Goal: Information Seeking & Learning: Learn about a topic

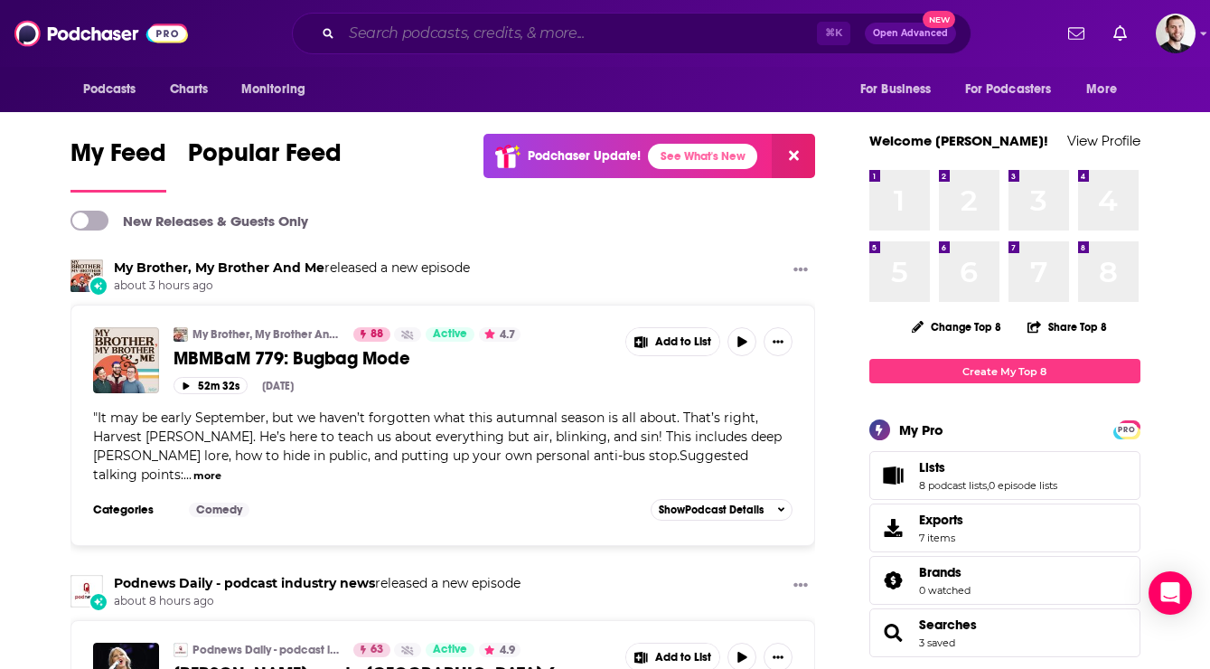
click at [437, 20] on input "Search podcasts, credits, & more..." at bounding box center [579, 33] width 475 height 29
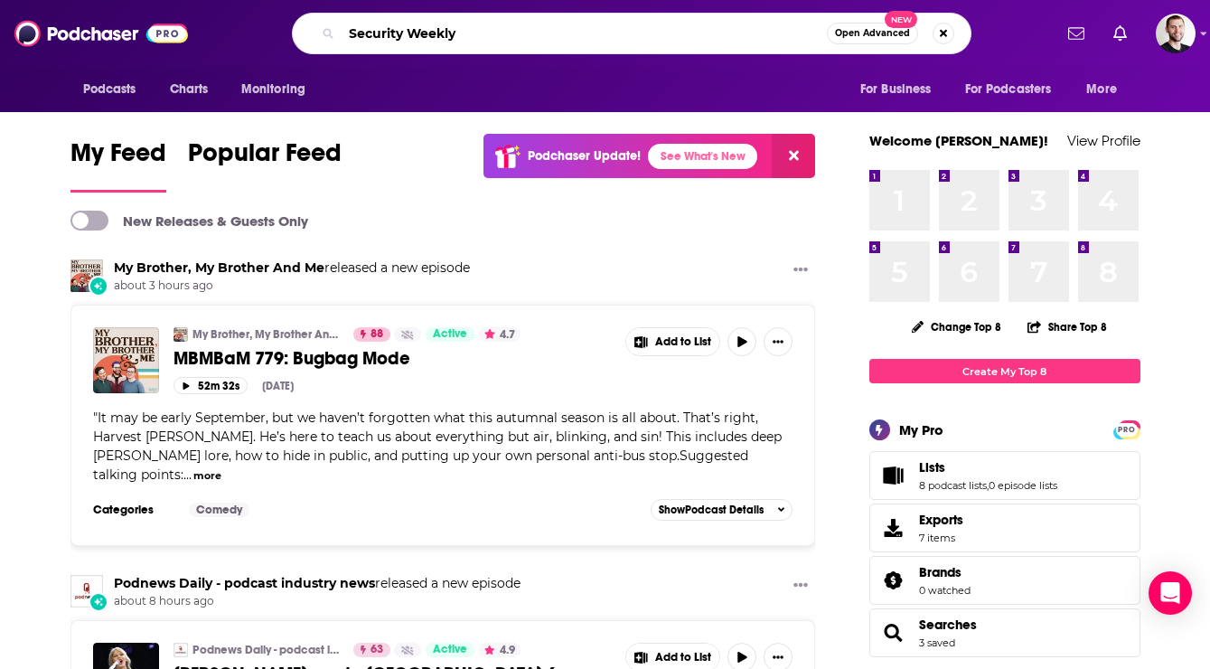
type input "Security Weekly"
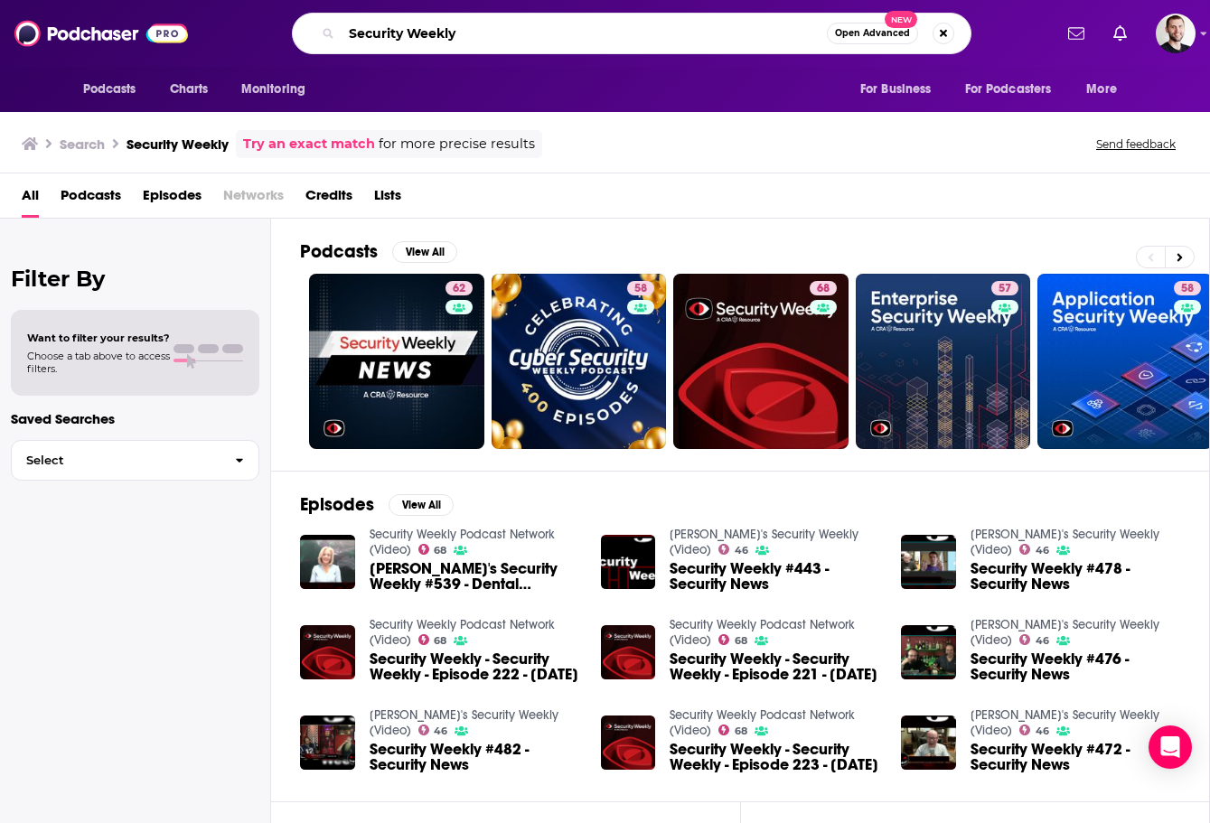
drag, startPoint x: 468, startPoint y: 26, endPoint x: 316, endPoint y: 51, distance: 153.9
click at [327, 54] on div "Podcasts Charts Monitoring Security Weekly Open Advanced New For Business For P…" at bounding box center [605, 33] width 1210 height 67
type input "Cyberwire"
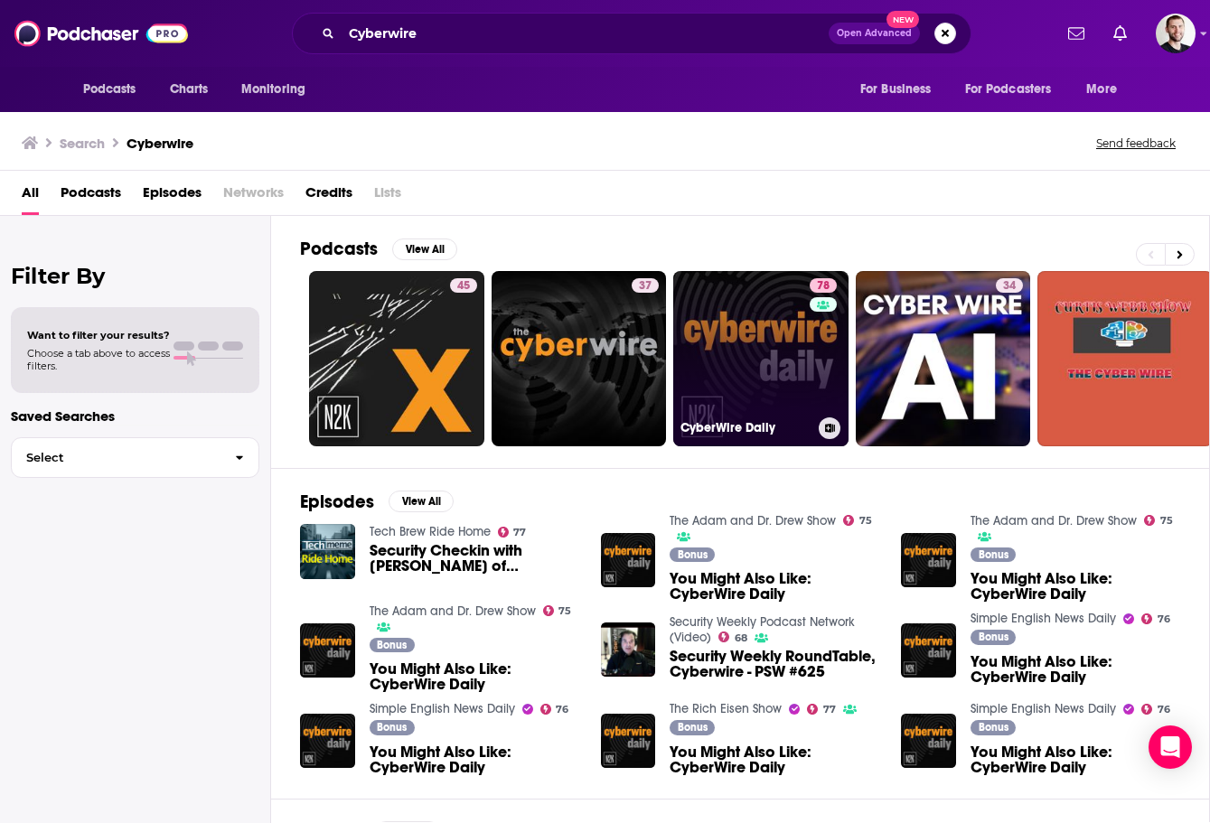
click at [738, 331] on link "78 CyberWire Daily" at bounding box center [760, 358] width 175 height 175
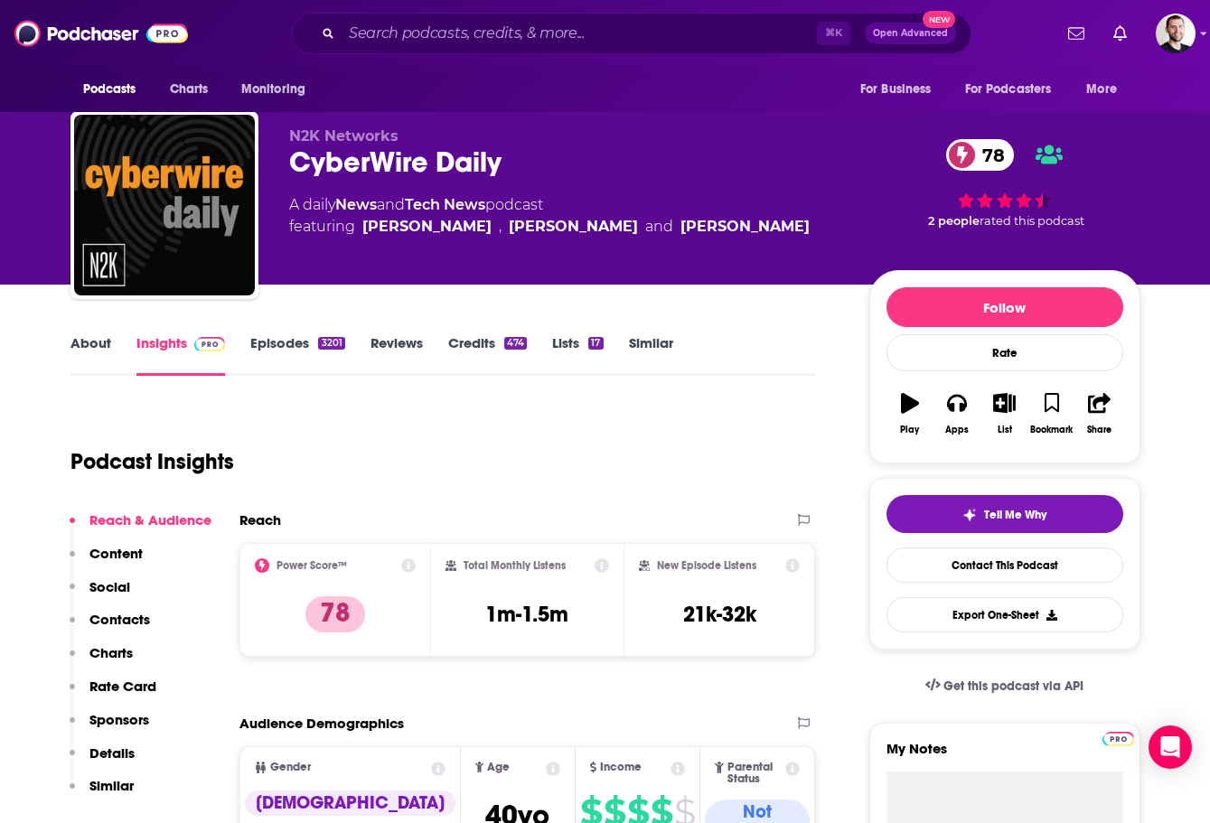
scroll to position [11, 0]
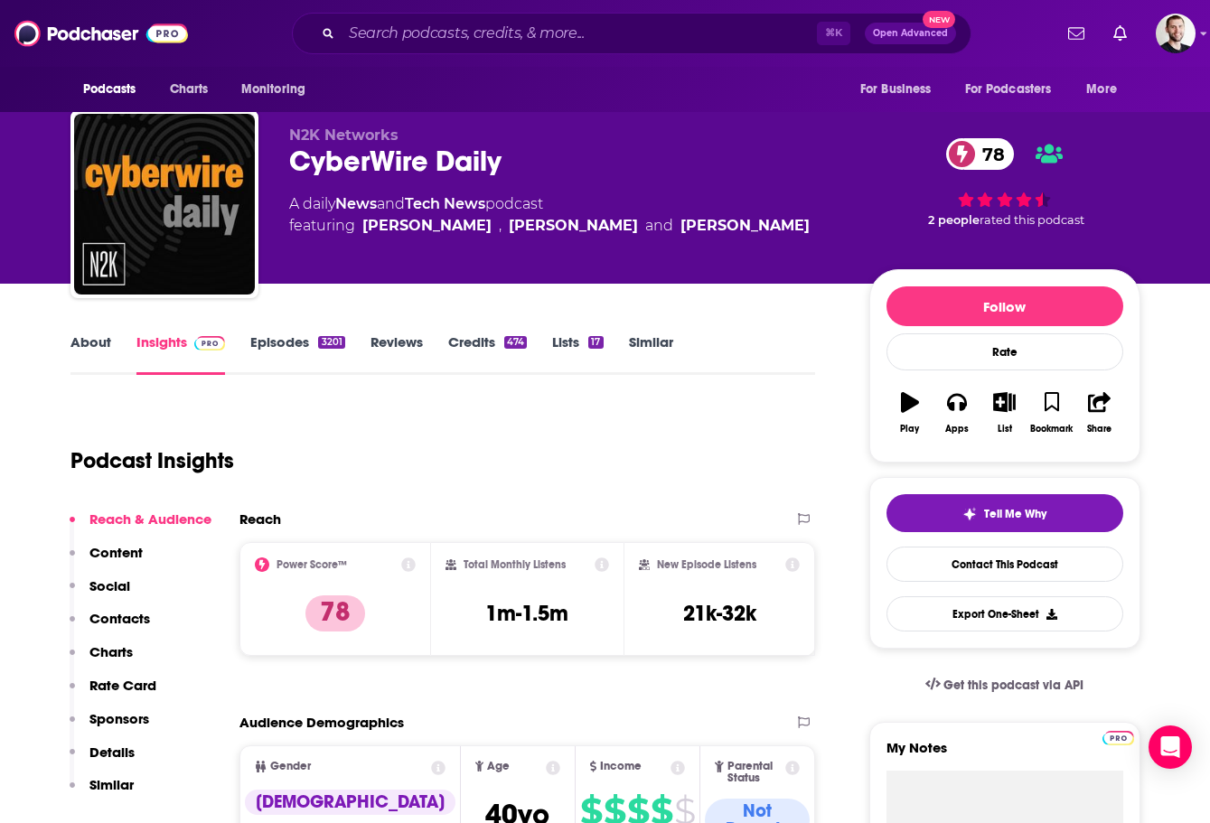
click at [972, 154] on span at bounding box center [962, 154] width 32 height 32
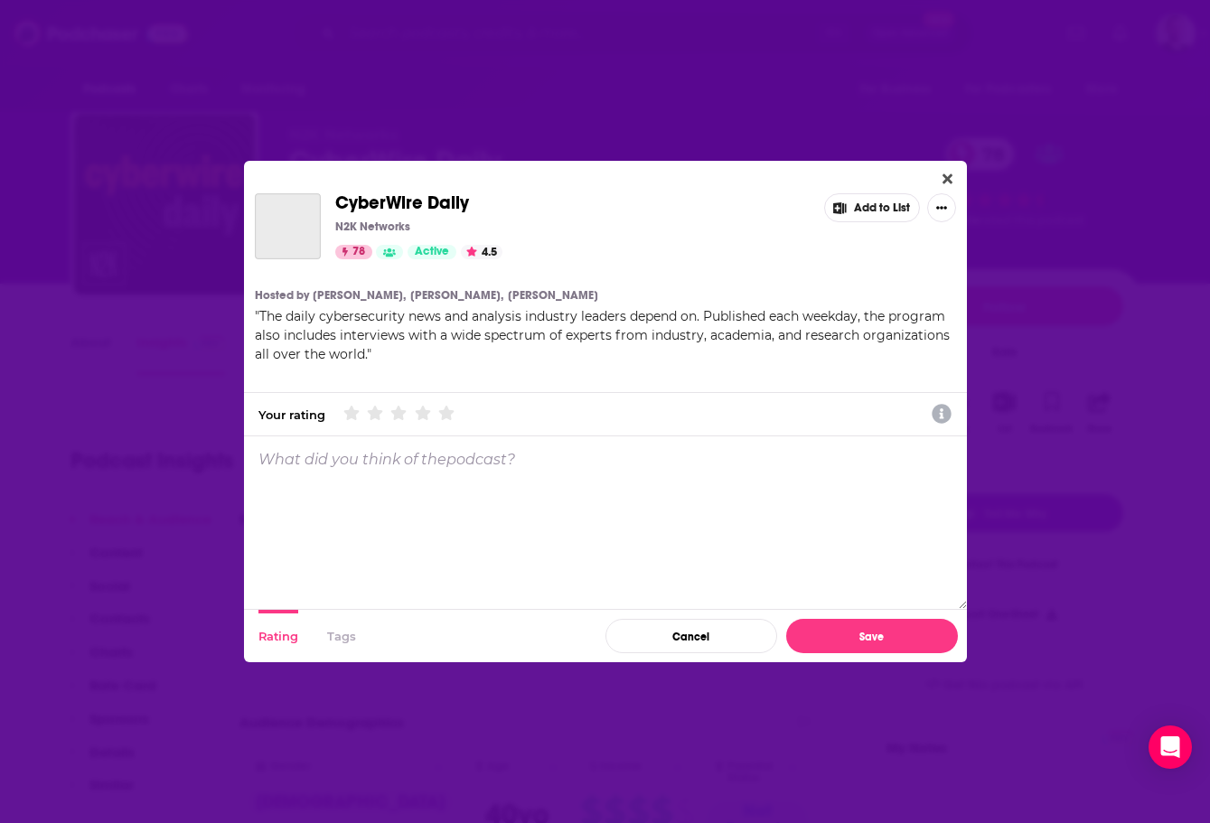
scroll to position [0, 0]
click at [358, 254] on span "78" at bounding box center [358, 252] width 13 height 18
click at [360, 251] on span "78" at bounding box center [358, 252] width 13 height 18
click at [952, 175] on button "Close" at bounding box center [947, 179] width 24 height 23
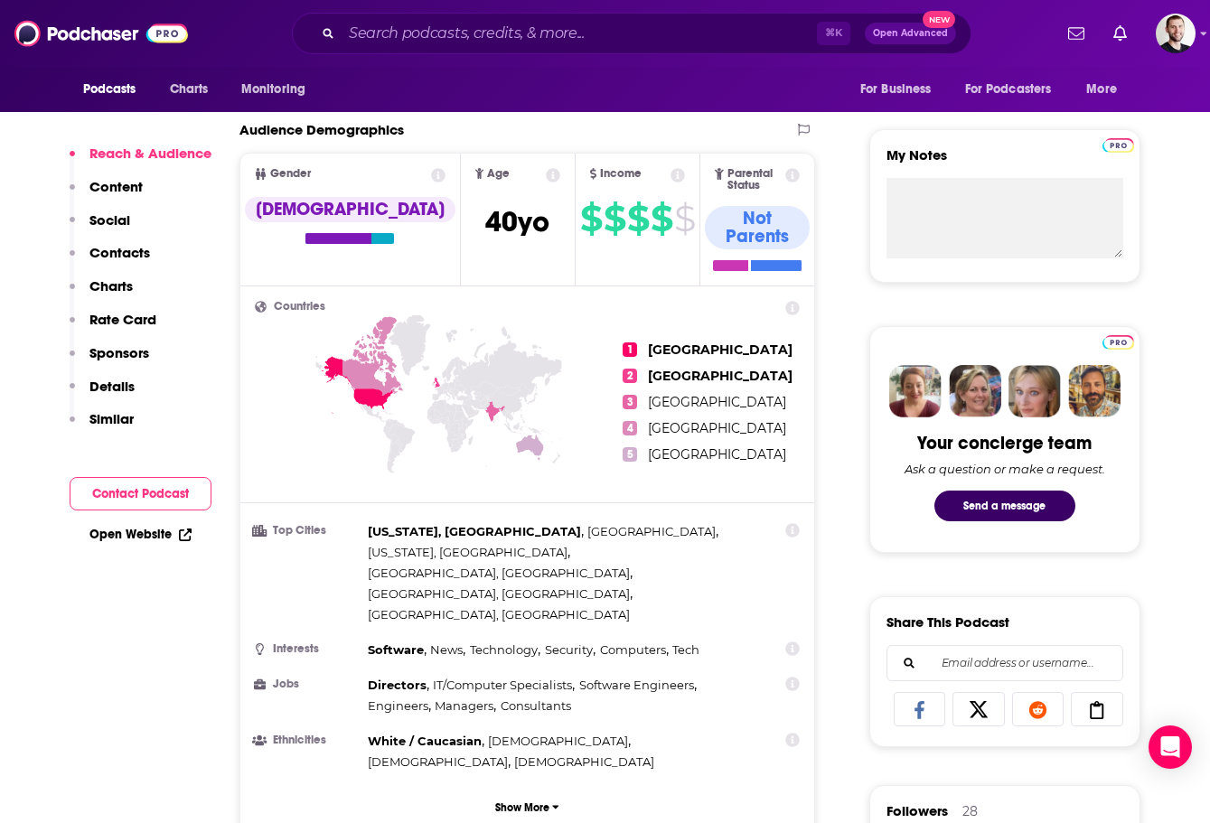
scroll to position [601, 0]
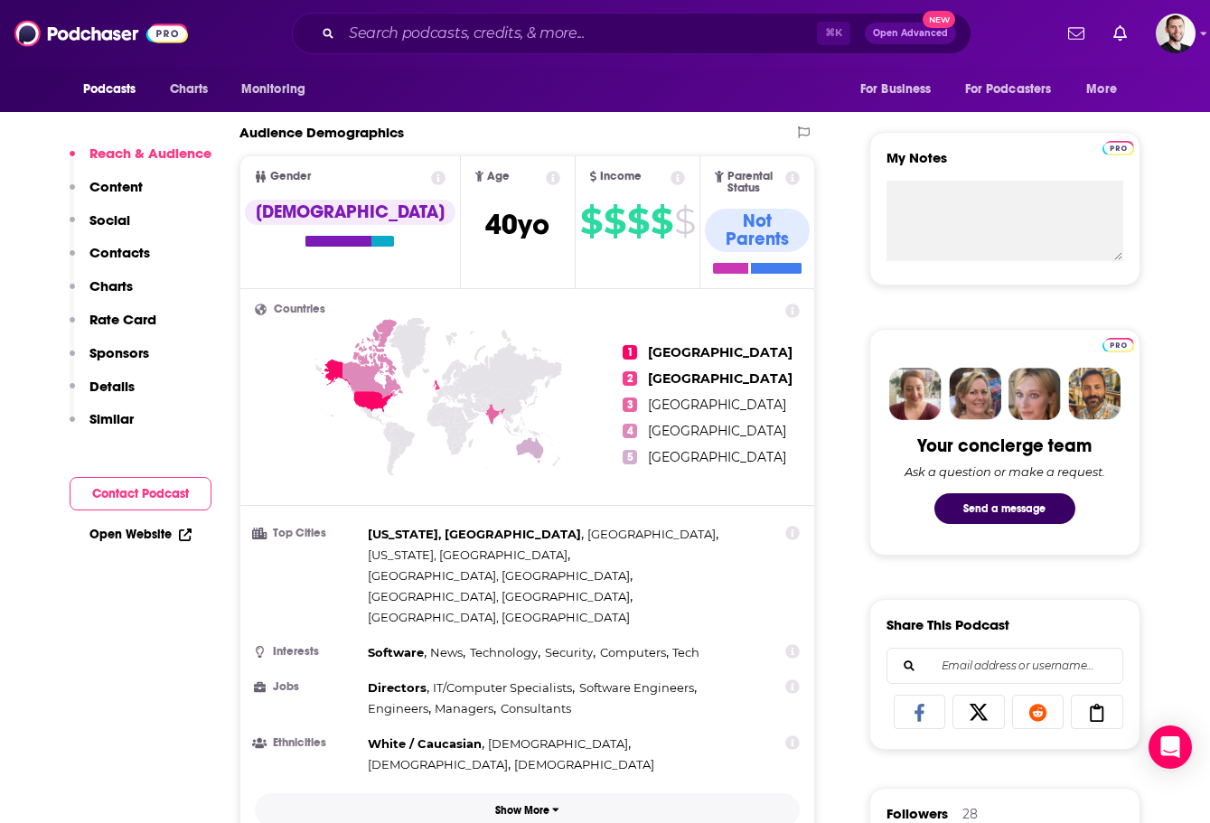
click at [516, 668] on p "Show More" at bounding box center [522, 810] width 54 height 13
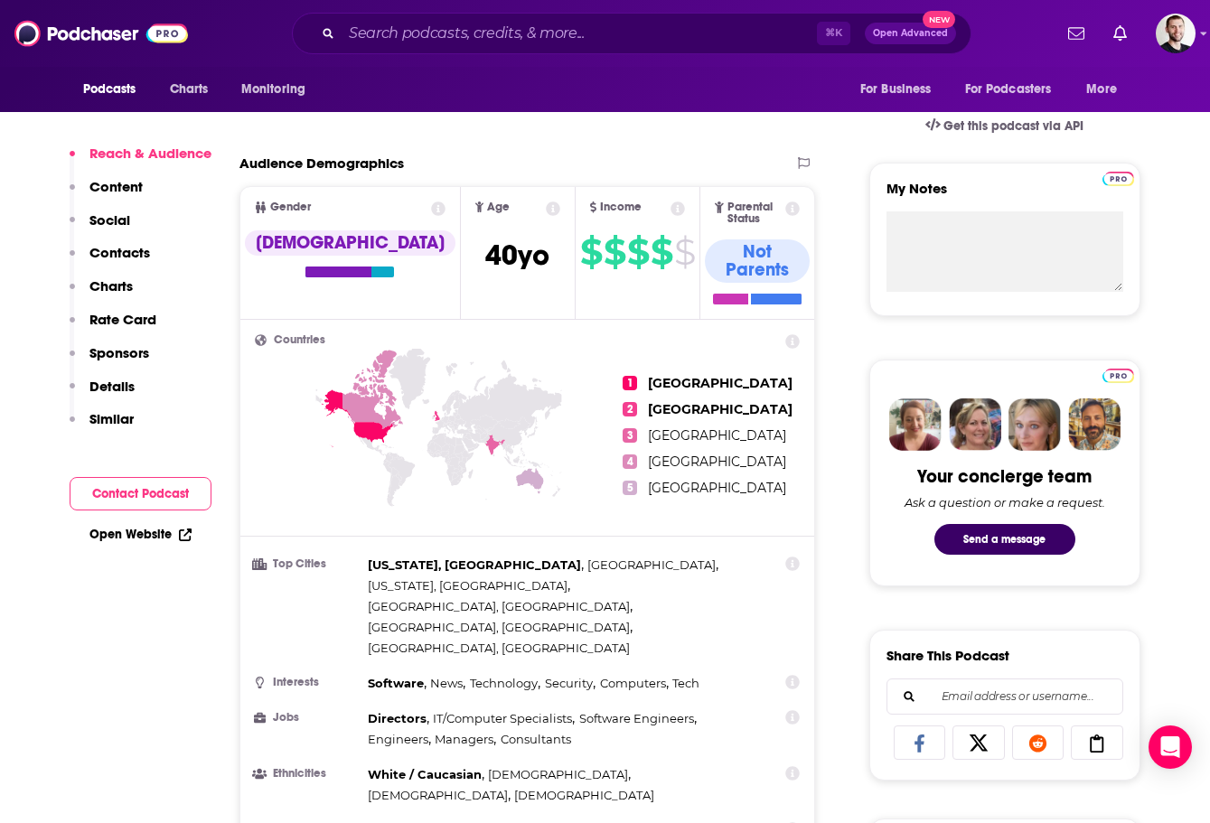
scroll to position [566, 0]
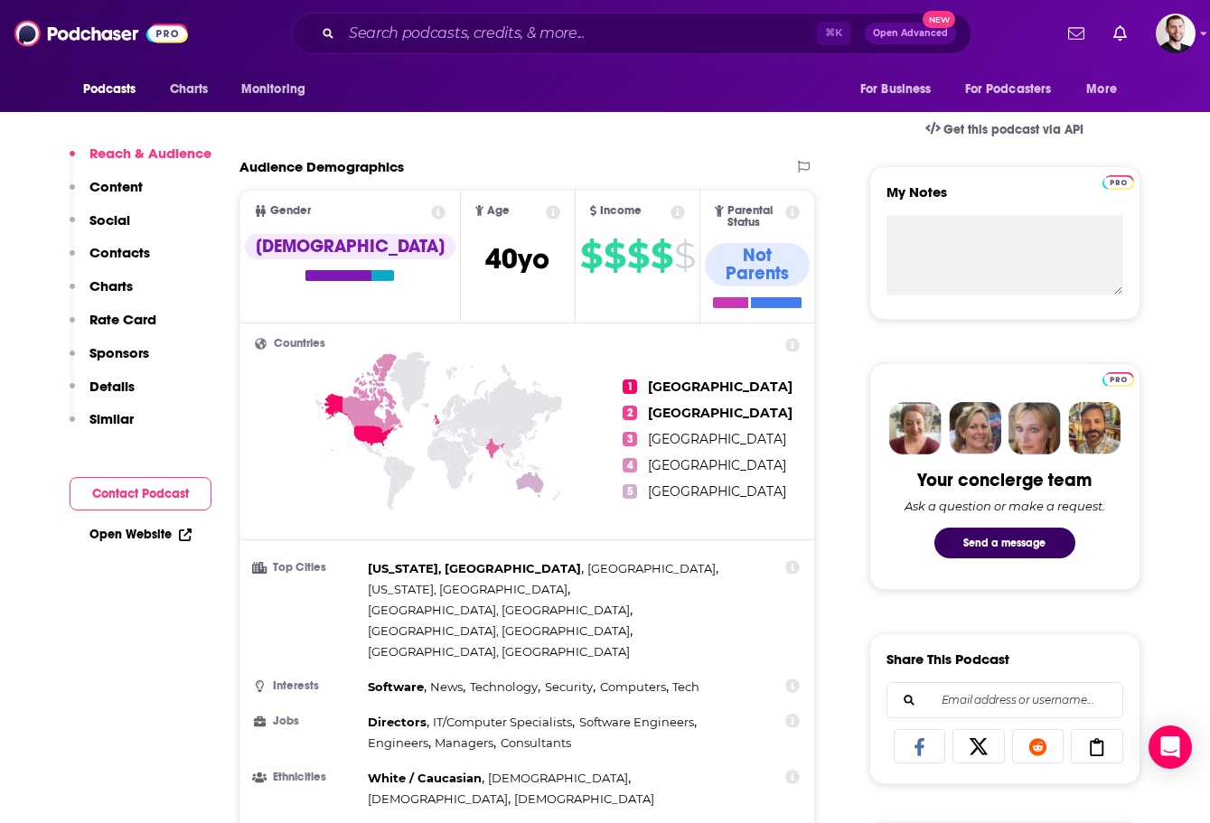
click at [370, 416] on icon at bounding box center [356, 422] width 71 height 58
click at [368, 389] on icon at bounding box center [372, 393] width 61 height 80
click at [435, 398] on icon at bounding box center [439, 464] width 369 height 224
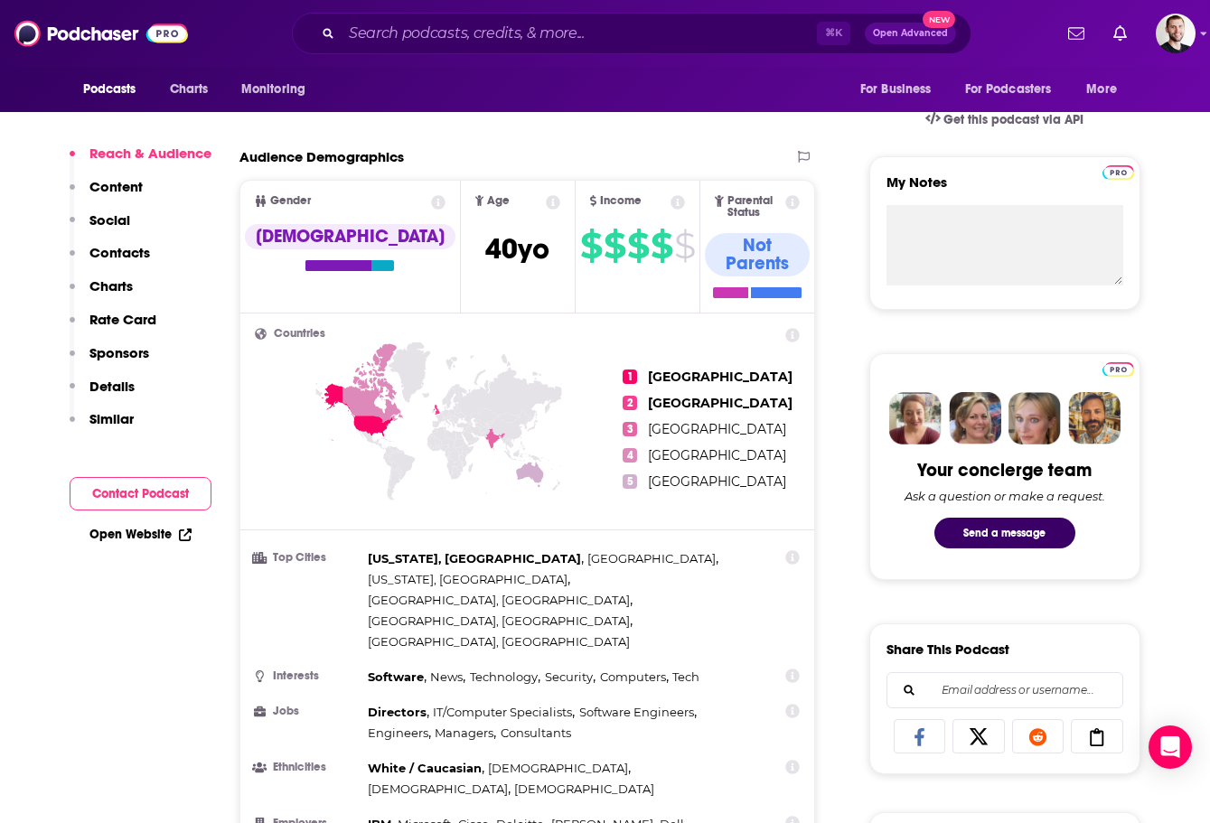
scroll to position [588, 0]
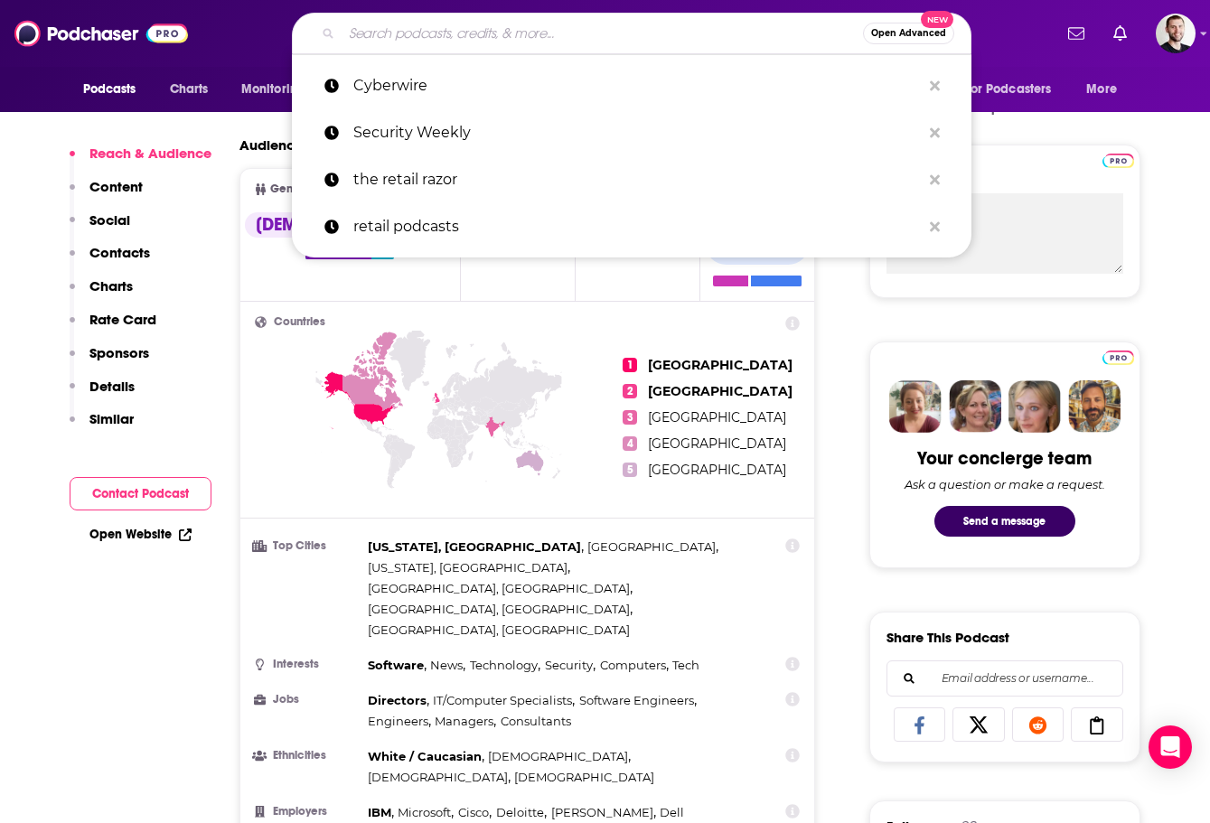
click at [411, 30] on input "Search podcasts, credits, & more..." at bounding box center [602, 33] width 521 height 29
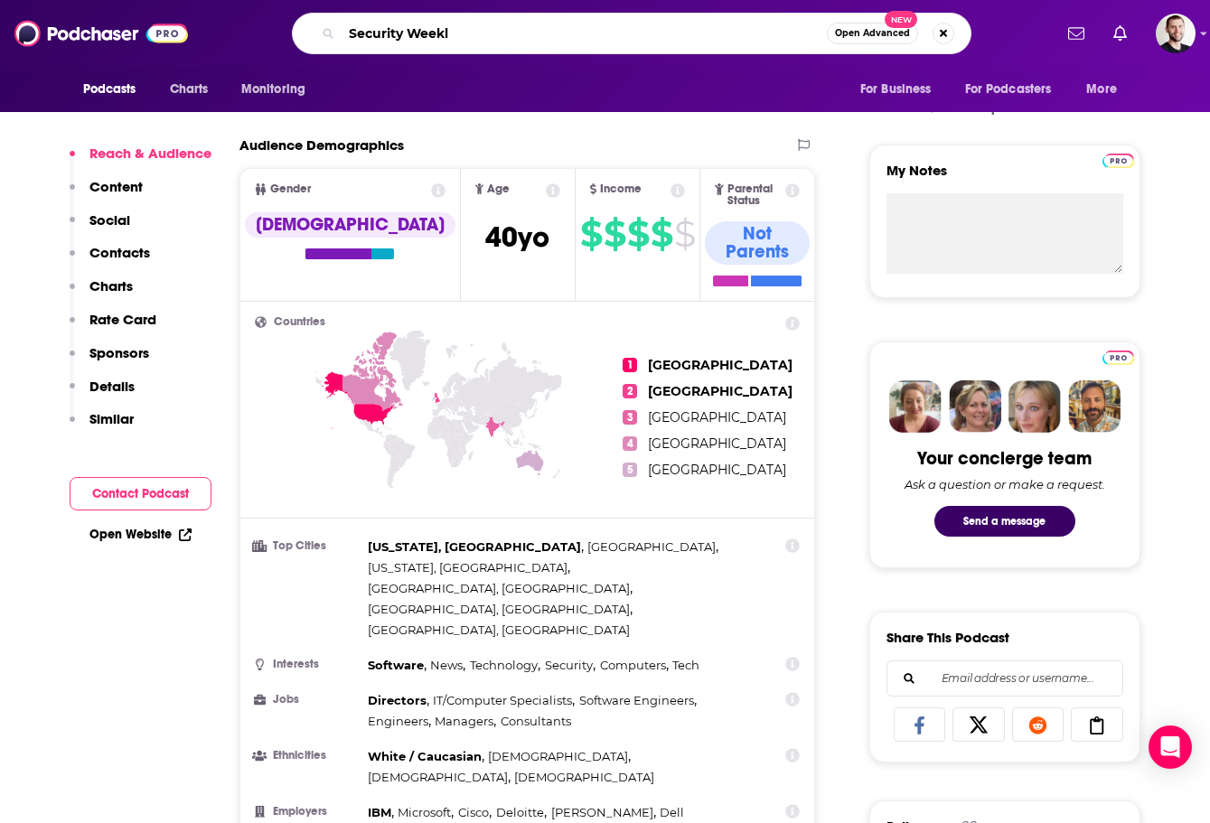
type input "Security Weekly"
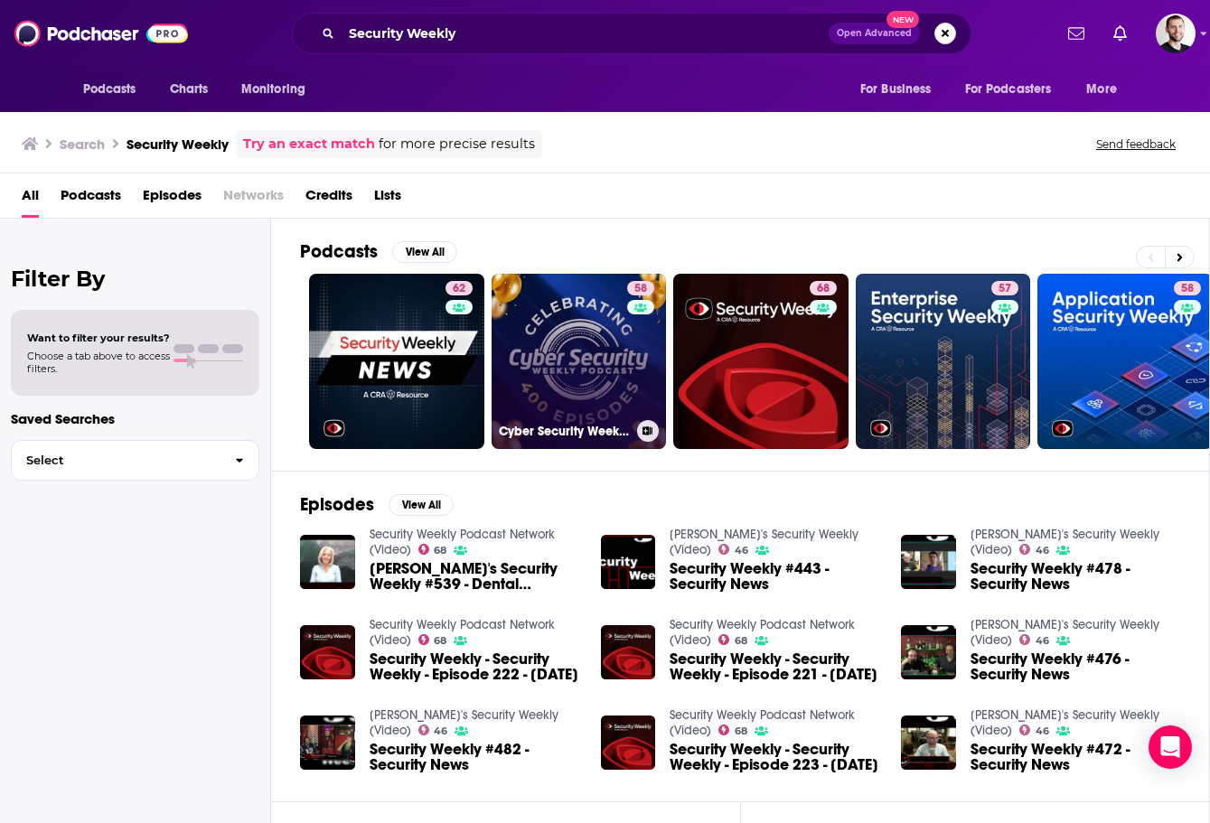
click at [571, 381] on link "58 Cyber Security Weekly Podcast" at bounding box center [579, 361] width 175 height 175
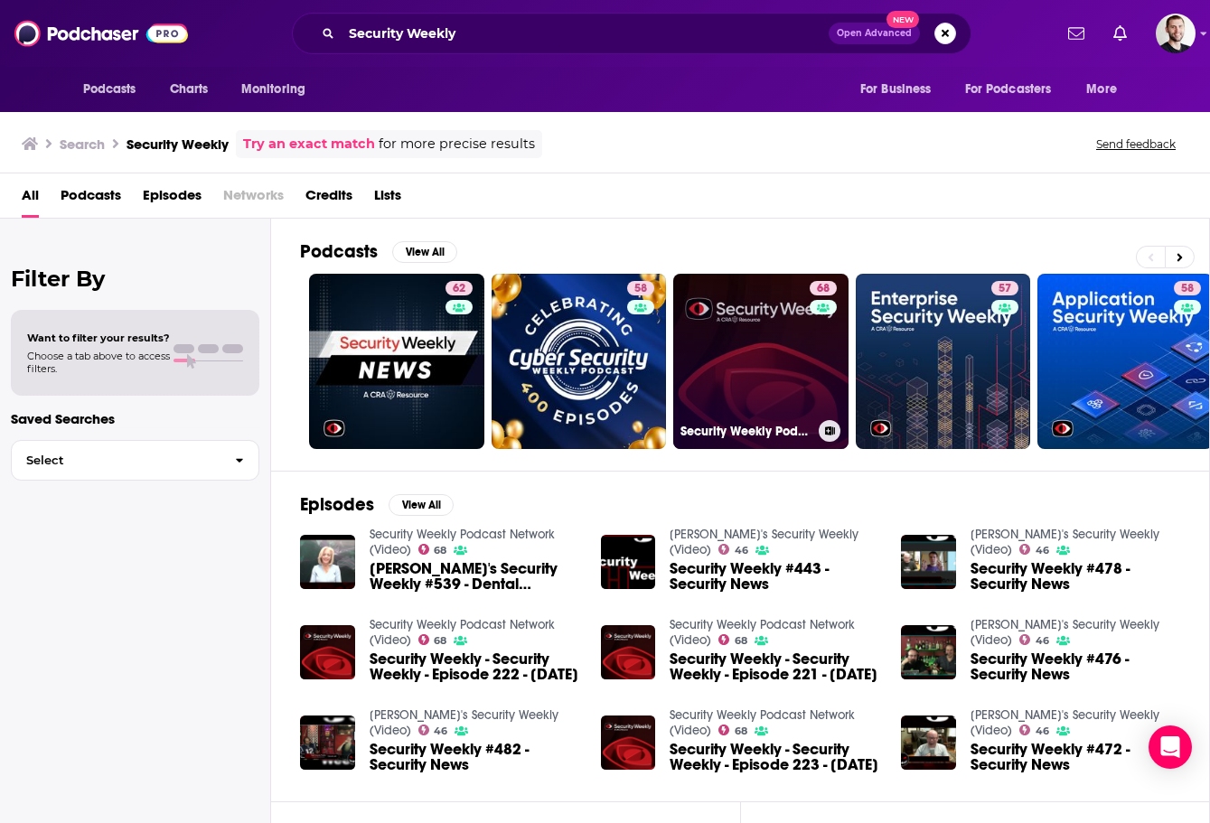
click at [732, 347] on link "68 Security Weekly Podcast Network (Video)" at bounding box center [760, 361] width 175 height 175
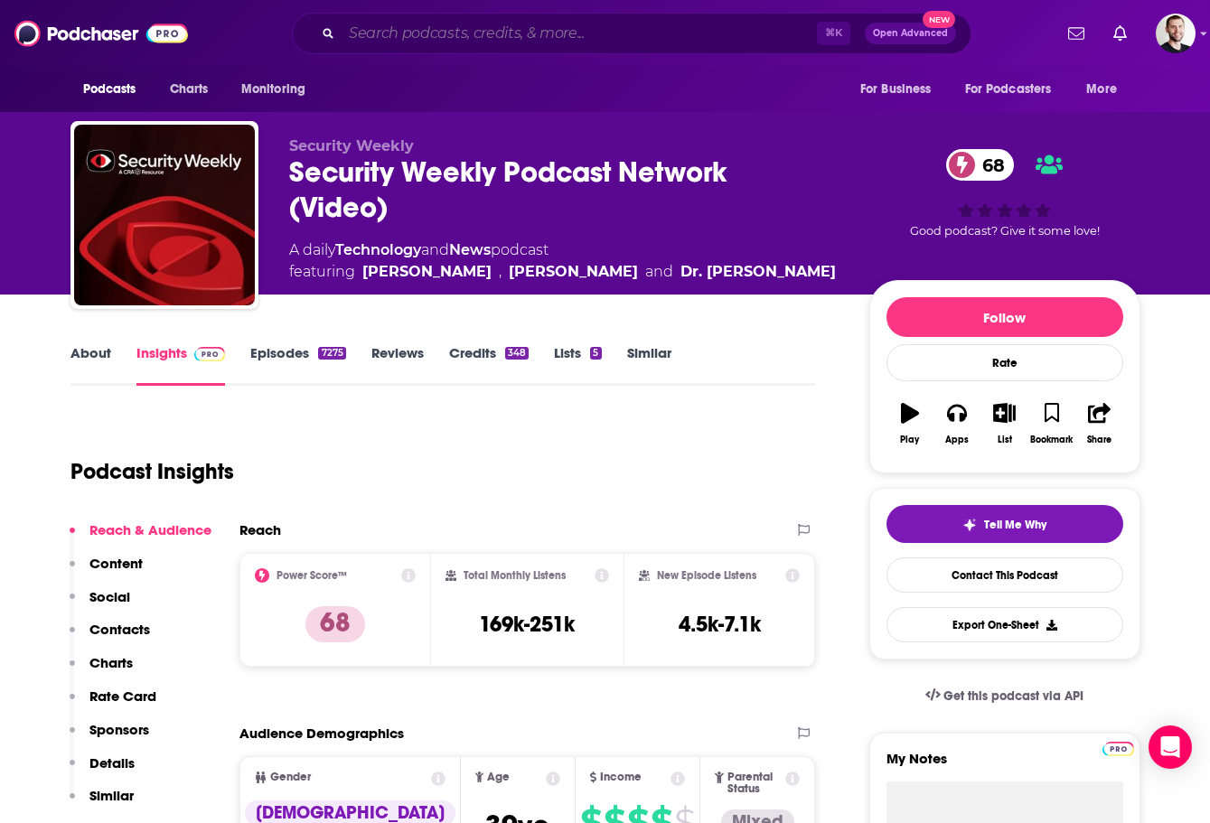
click at [388, 32] on input "Search podcasts, credits, & more..." at bounding box center [579, 33] width 475 height 29
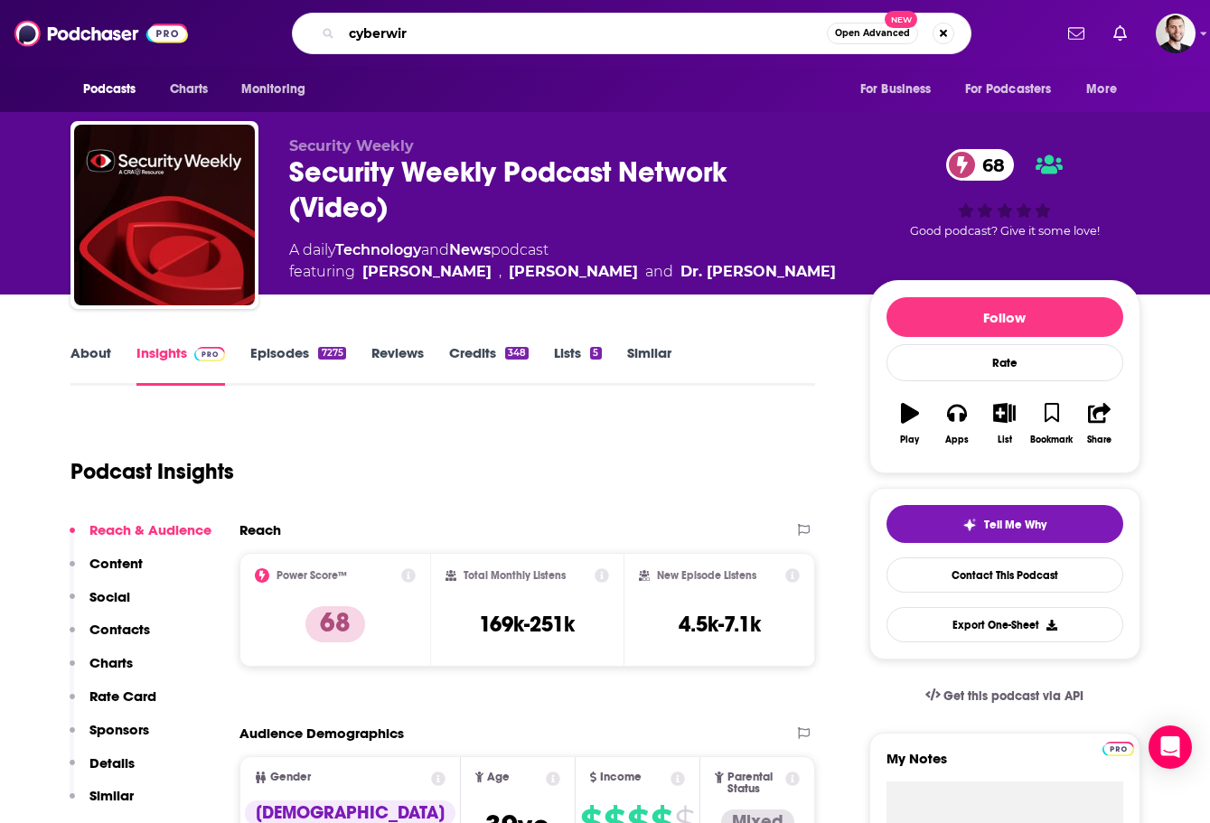
type input "cyberwire"
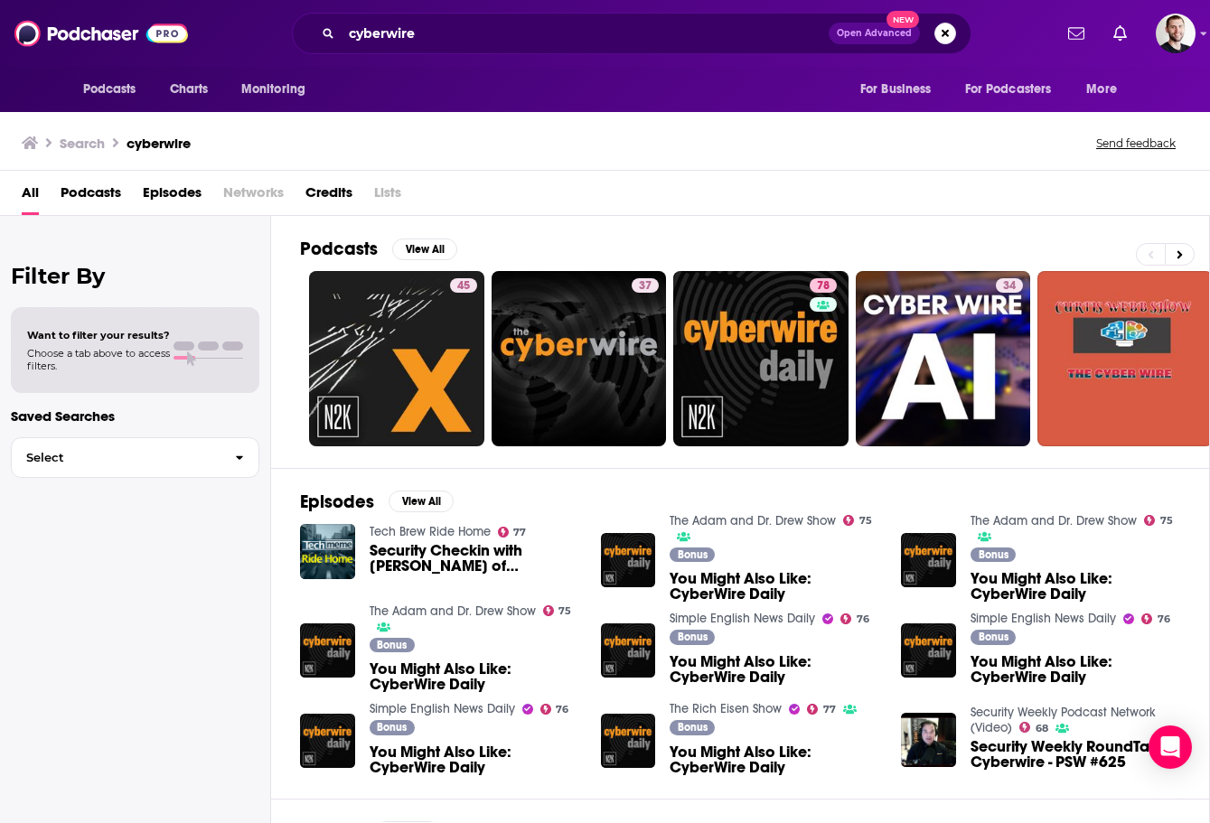
scroll to position [1, 0]
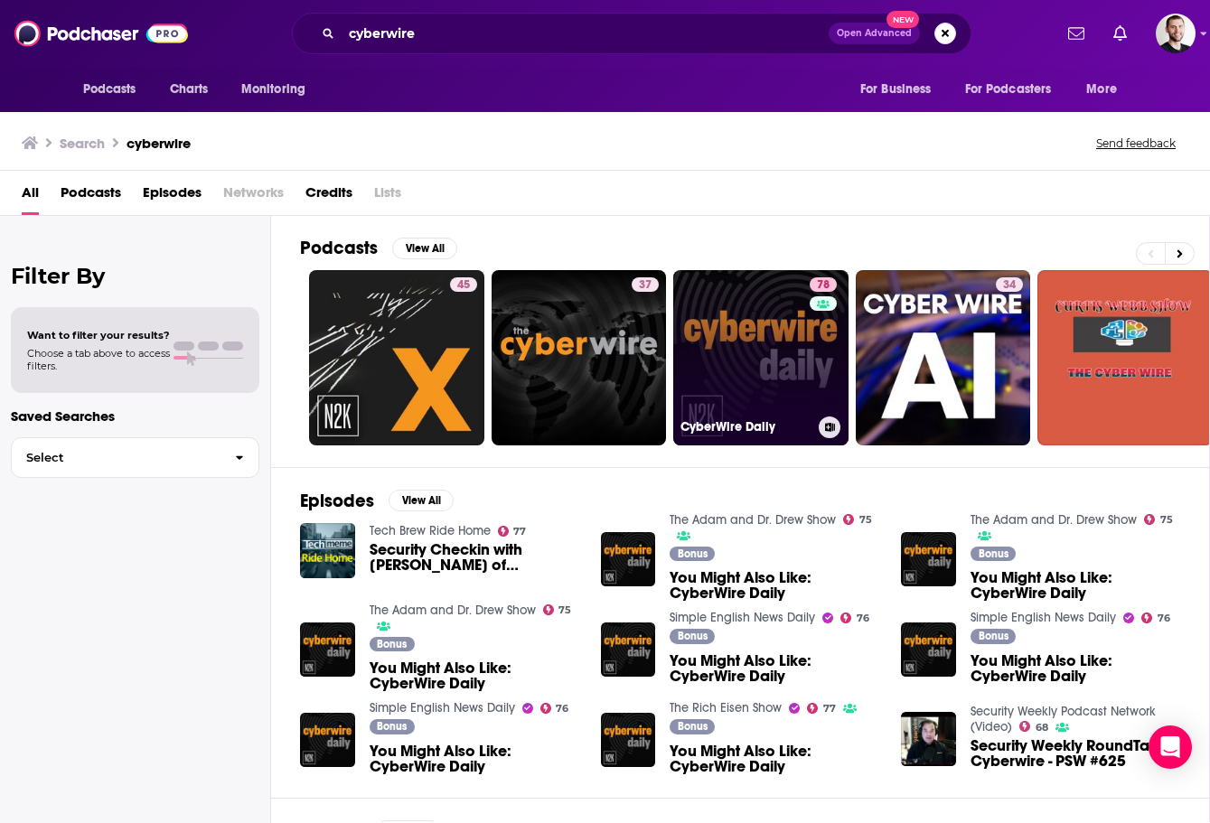
click at [760, 352] on link "78 CyberWire Daily" at bounding box center [760, 357] width 175 height 175
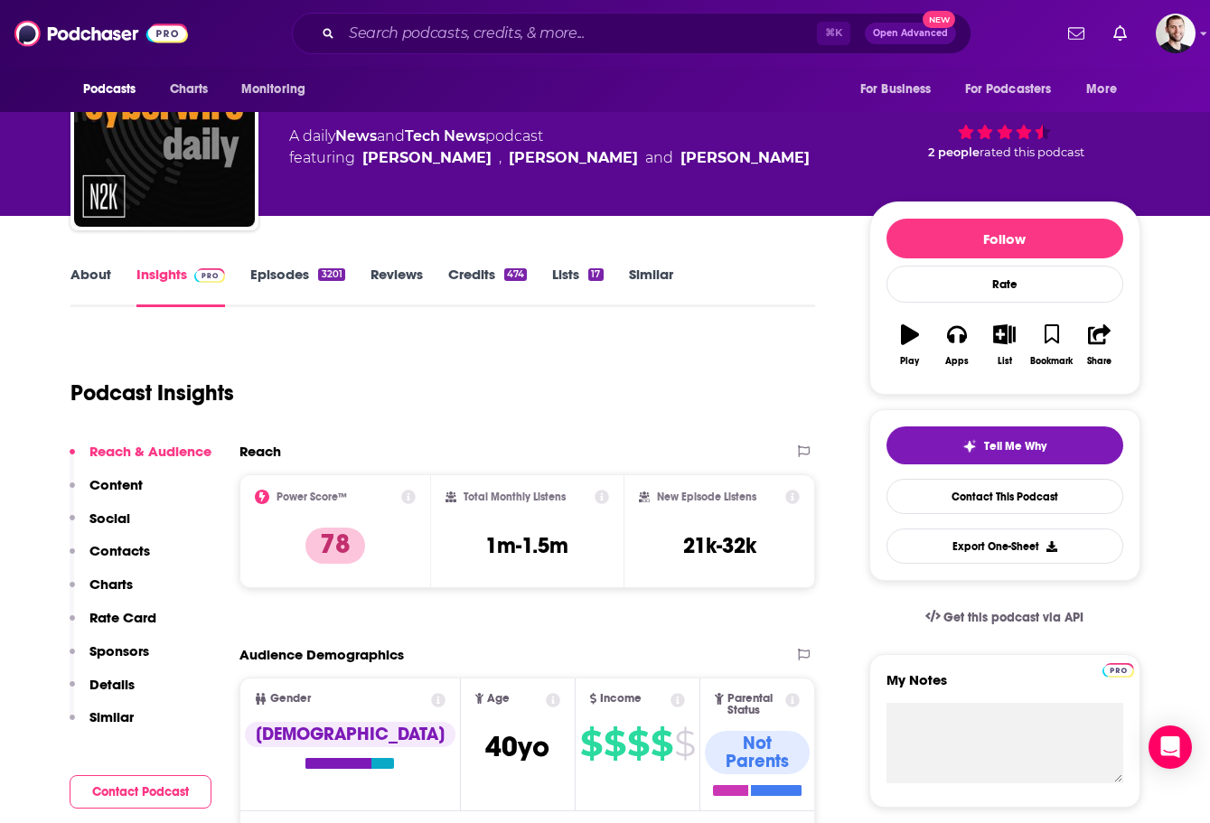
scroll to position [80, 0]
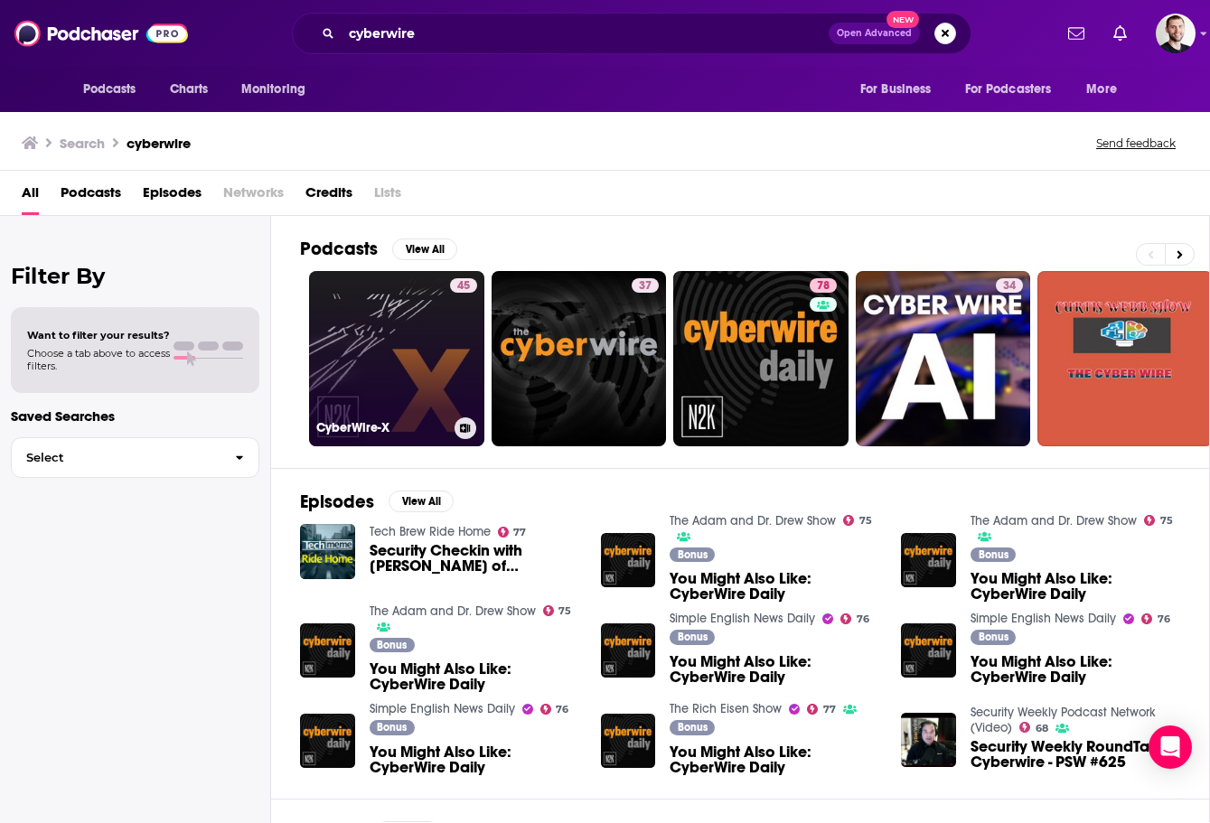
click at [379, 358] on link "45 CyberWire-X" at bounding box center [396, 358] width 175 height 175
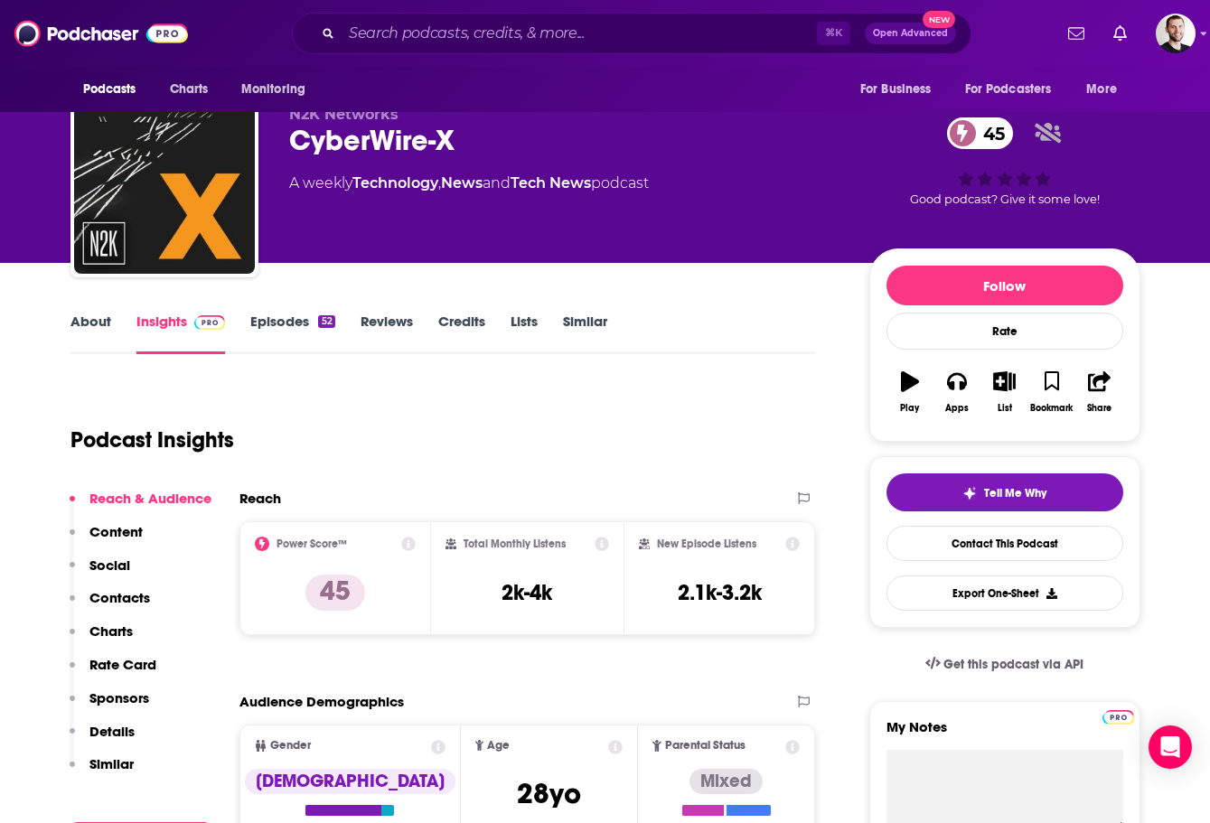
scroll to position [33, 0]
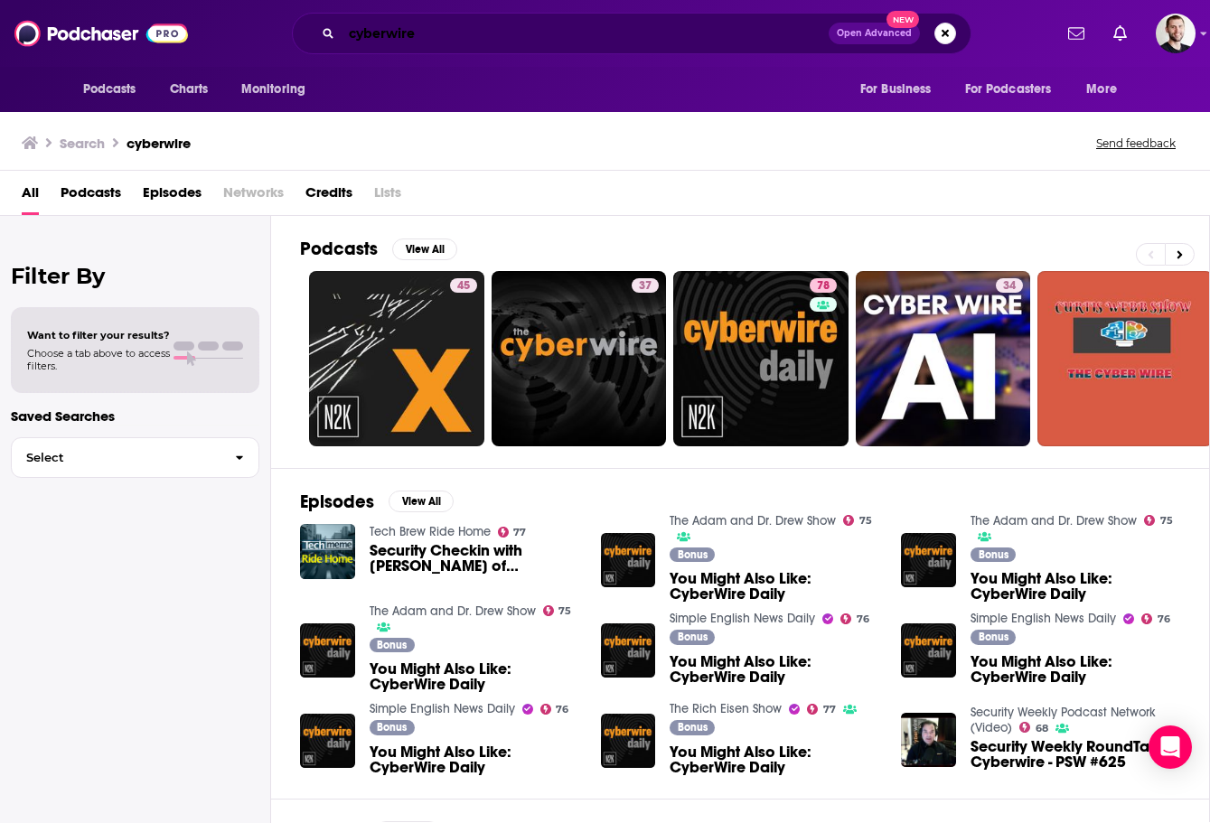
click at [407, 41] on input "cyberwire" at bounding box center [585, 33] width 487 height 29
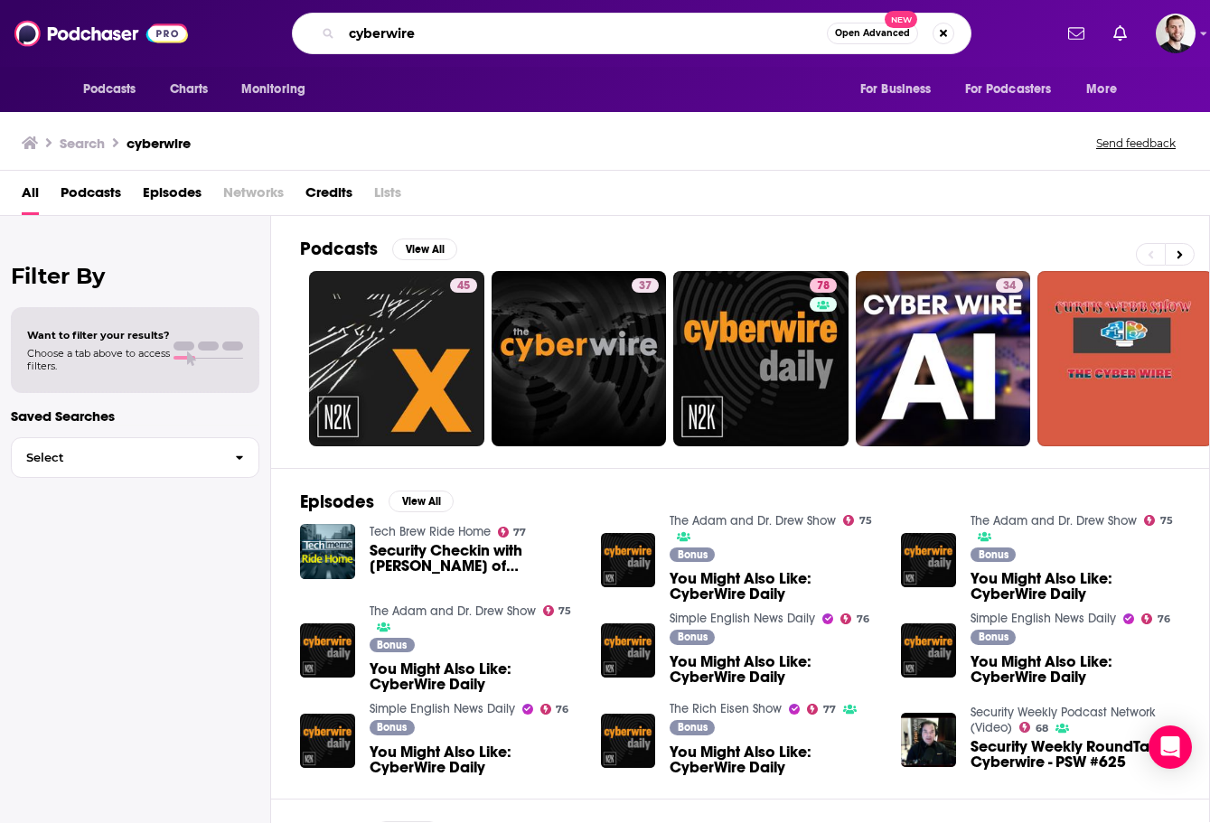
drag, startPoint x: 428, startPoint y: 38, endPoint x: 280, endPoint y: 49, distance: 148.6
click at [280, 51] on div "cyberwire Open Advanced New" at bounding box center [631, 34] width 840 height 42
type input "securityweekly"
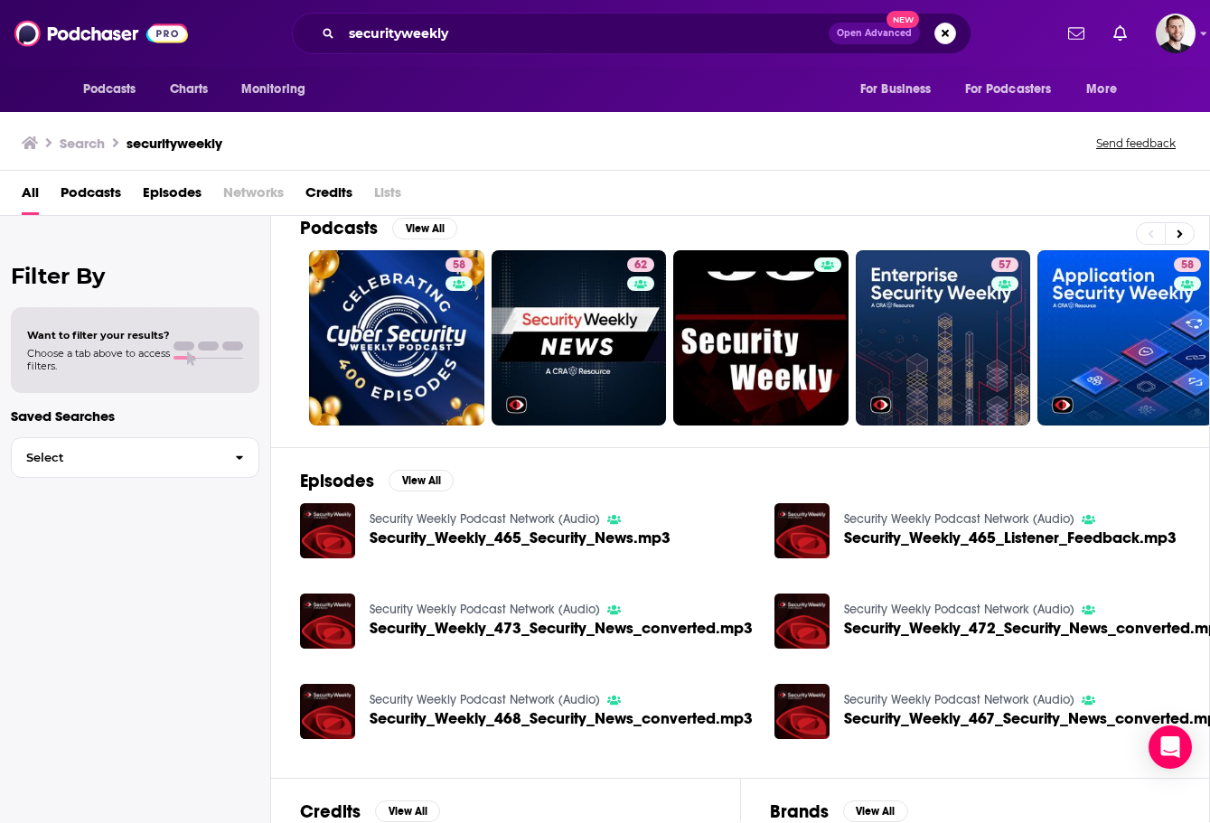
scroll to position [27, 0]
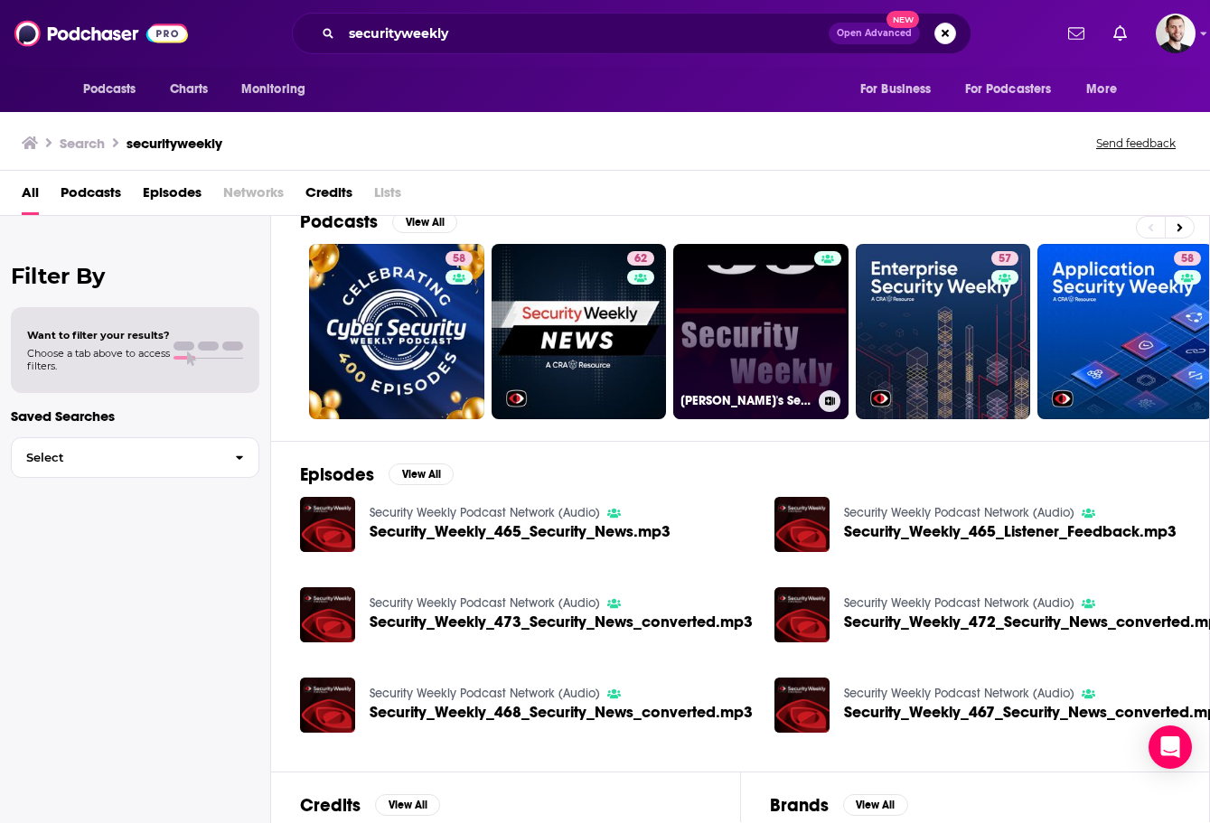
click at [763, 380] on link "[PERSON_NAME]'s Security Weekly" at bounding box center [760, 331] width 175 height 175
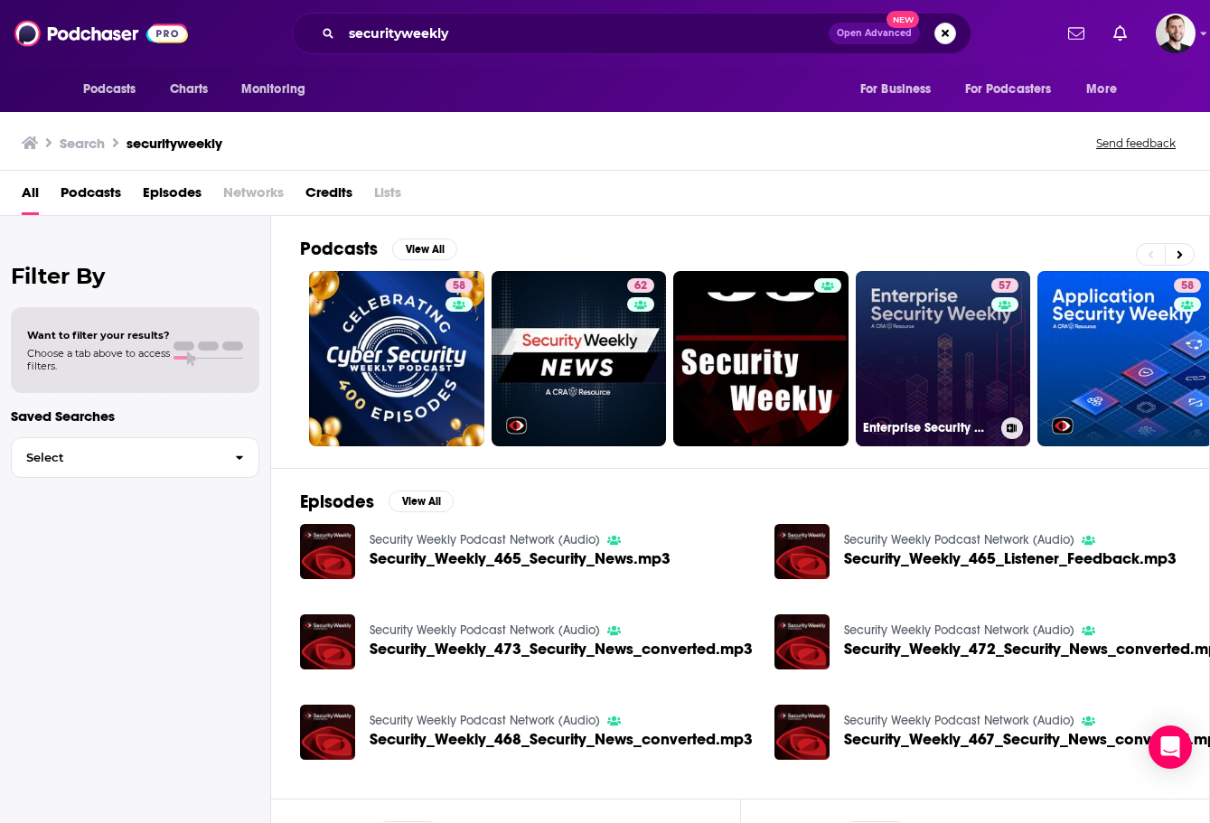
click at [921, 342] on link "57 Enterprise Security Weekly (Audio)" at bounding box center [943, 358] width 175 height 175
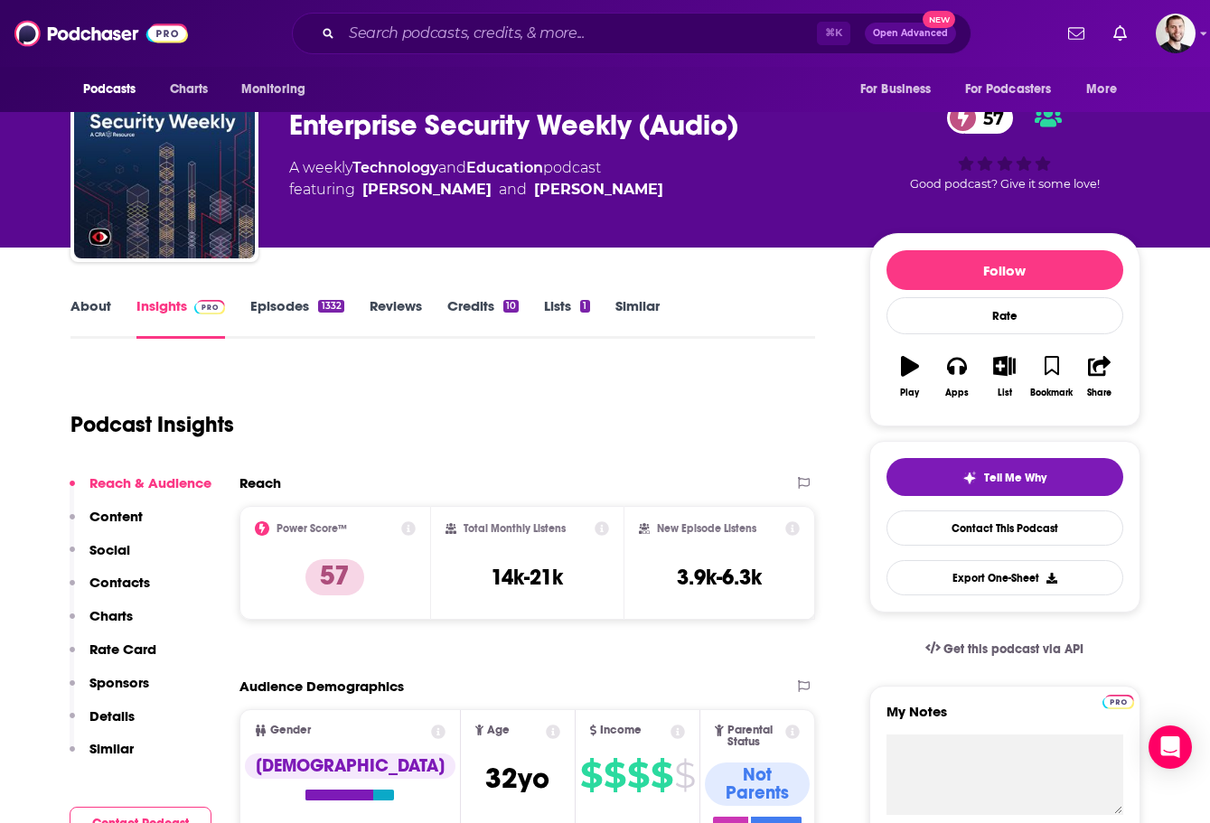
scroll to position [50, 0]
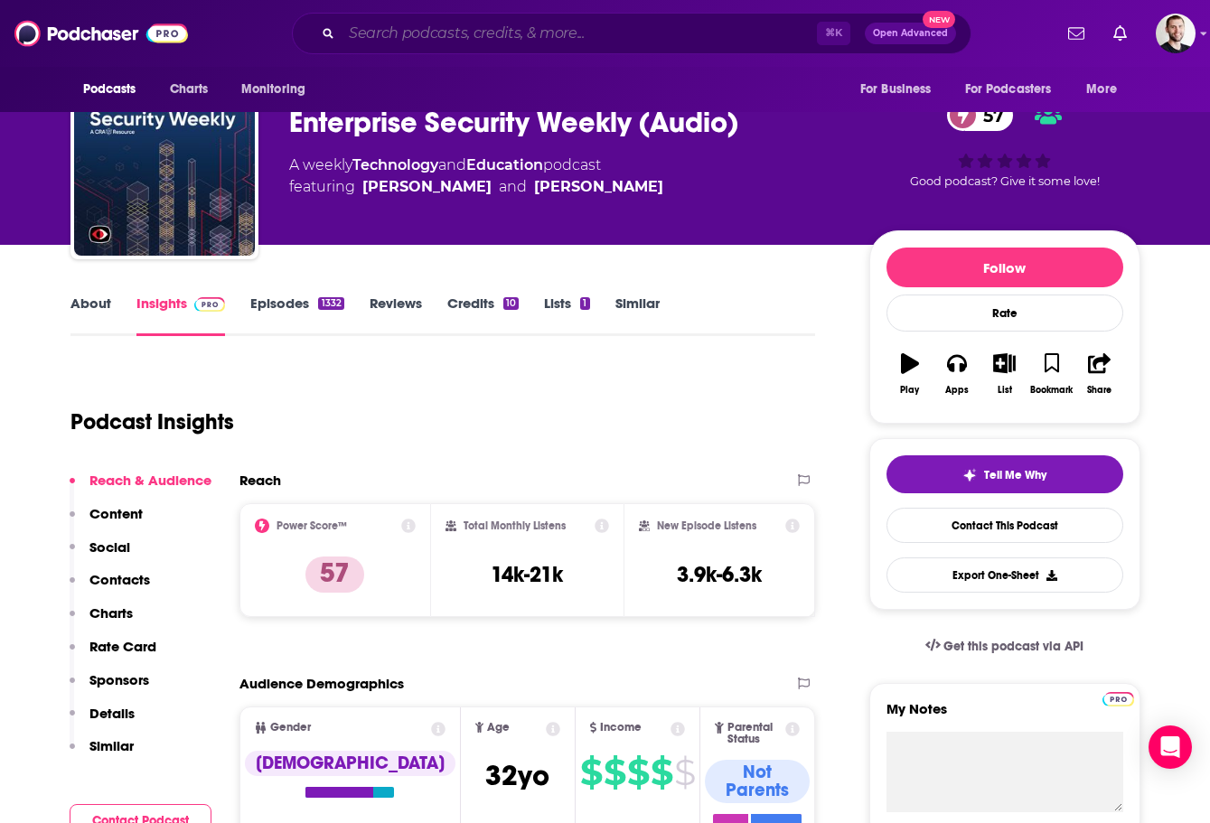
click at [466, 36] on input "Search podcasts, credits, & more..." at bounding box center [579, 33] width 475 height 29
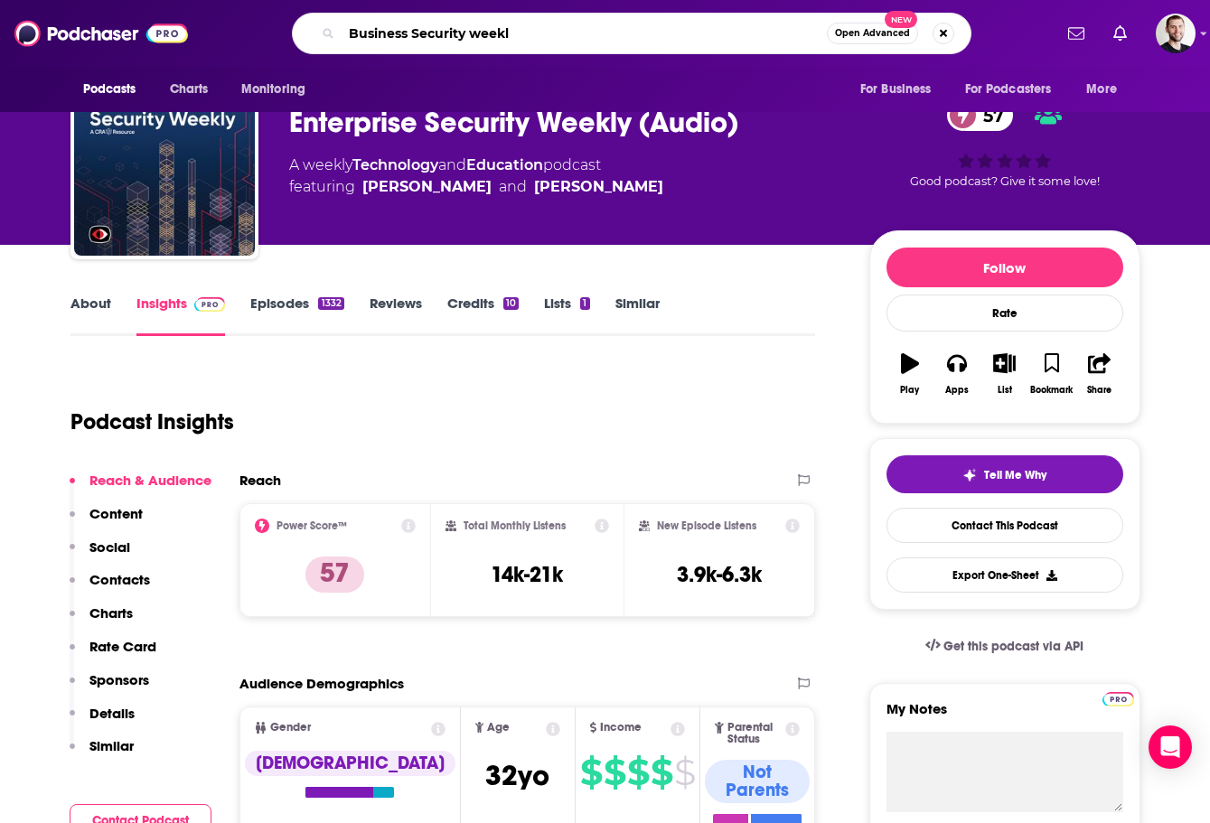
type input "Business Security weekly"
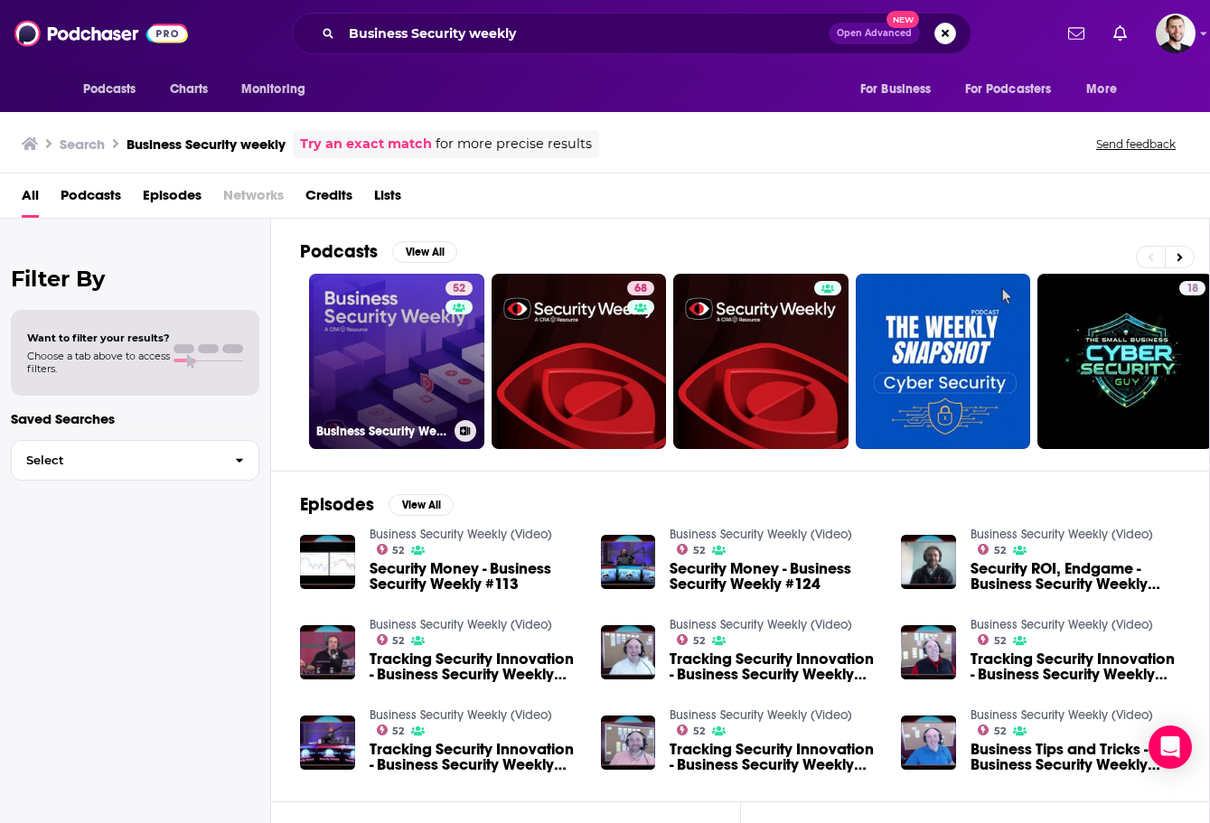
click at [379, 385] on link "52 Business Security Weekly (Video)" at bounding box center [396, 361] width 175 height 175
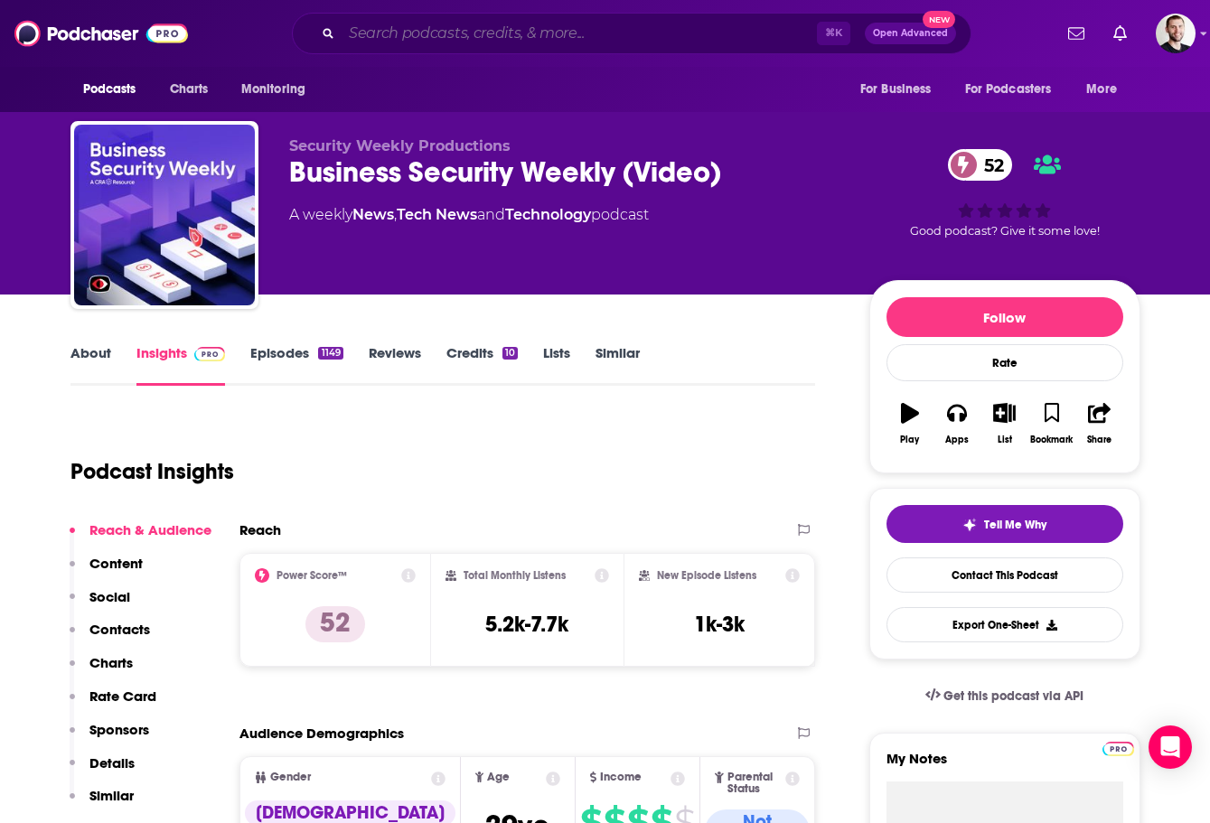
click at [414, 42] on input "Search podcasts, credits, & more..." at bounding box center [579, 33] width 475 height 29
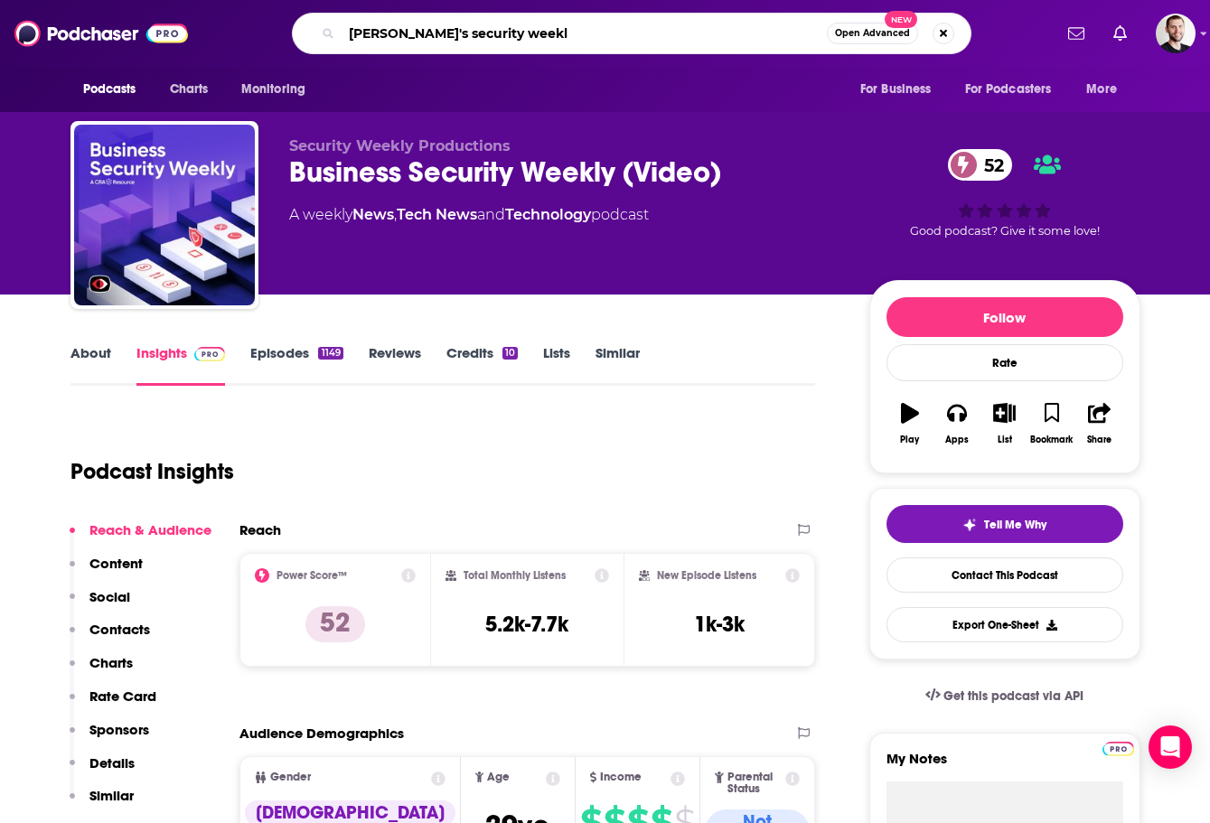
type input "[PERSON_NAME]'s security weekly"
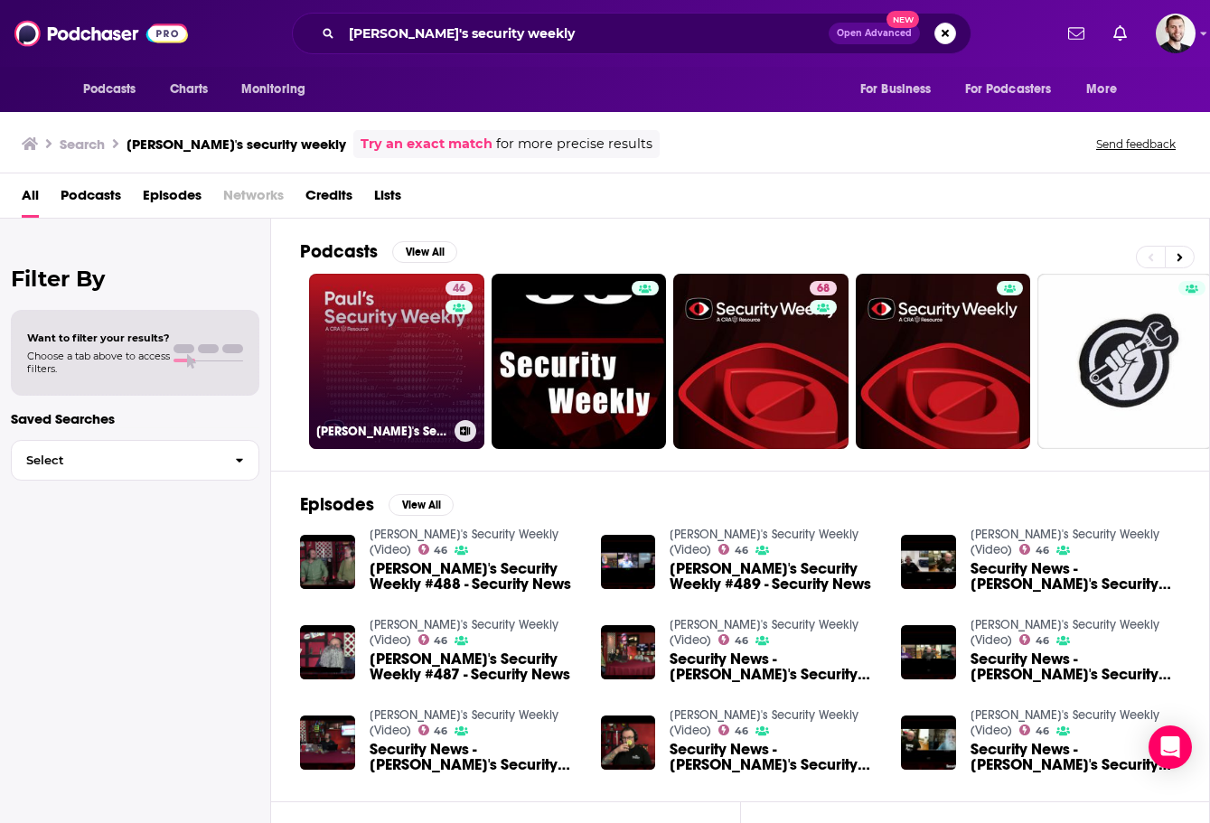
click at [360, 396] on link "46 [PERSON_NAME]'s Security Weekly (Video)" at bounding box center [396, 361] width 175 height 175
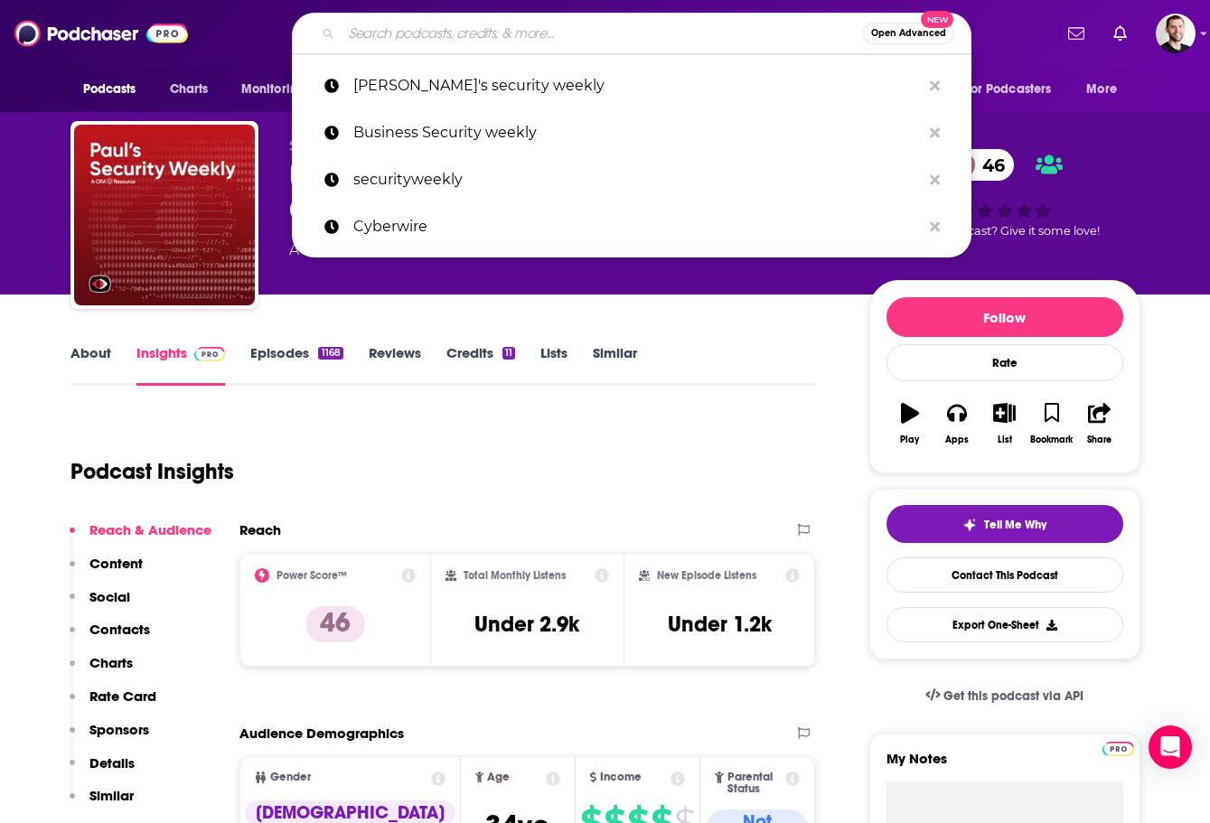
click at [378, 31] on input "Search podcasts, credits, & more..." at bounding box center [602, 33] width 521 height 29
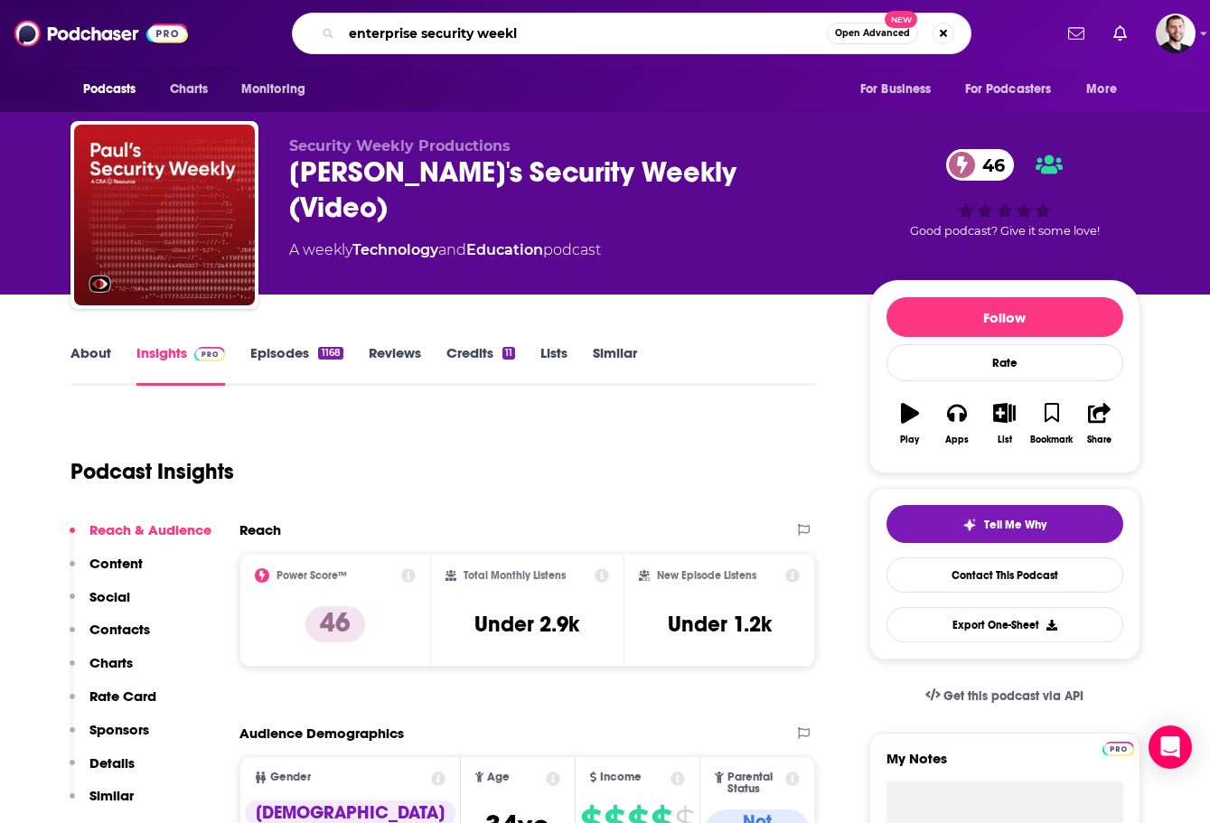
type input "enterprise security weekly"
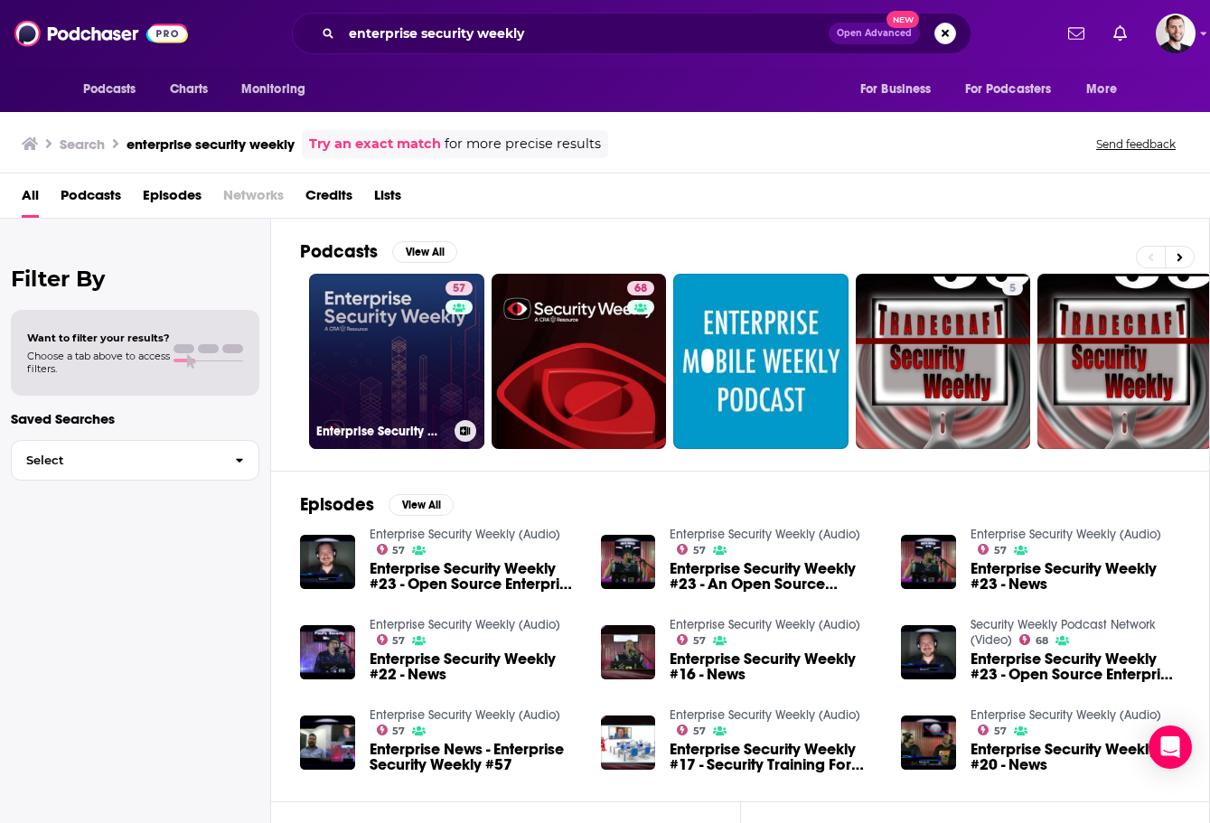
click at [393, 349] on link "57 Enterprise Security Weekly (Audio)" at bounding box center [396, 361] width 175 height 175
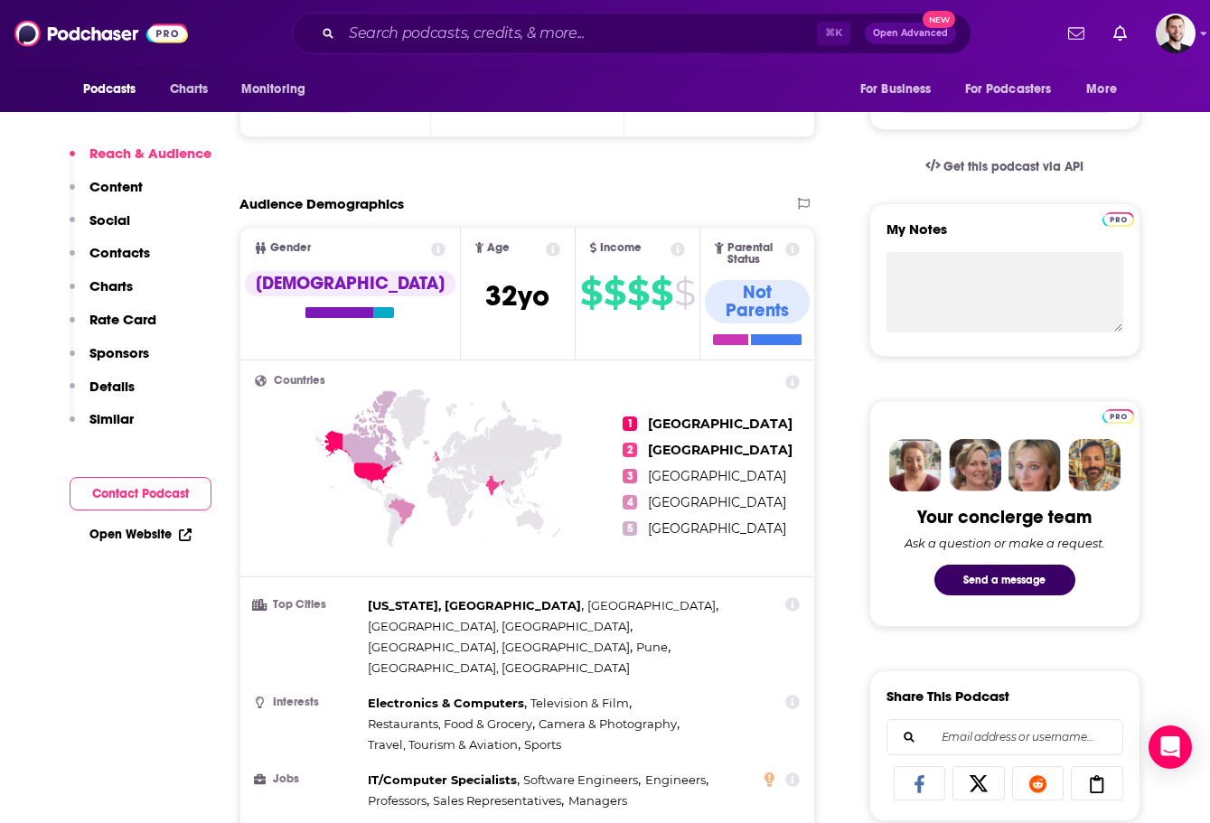
scroll to position [530, 0]
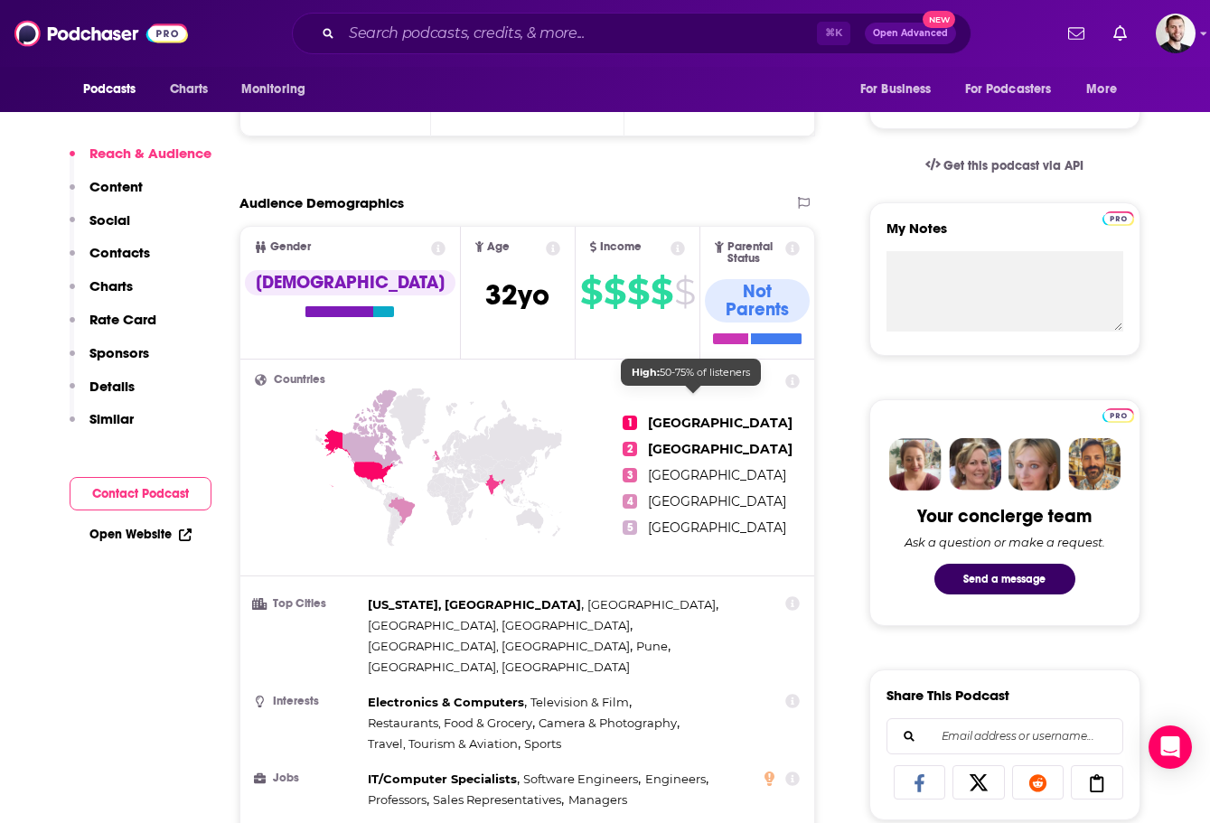
click at [675, 415] on span "[GEOGRAPHIC_DATA]" at bounding box center [720, 423] width 145 height 16
click at [370, 33] on input "Search podcasts, credits, & more..." at bounding box center [579, 33] width 475 height 29
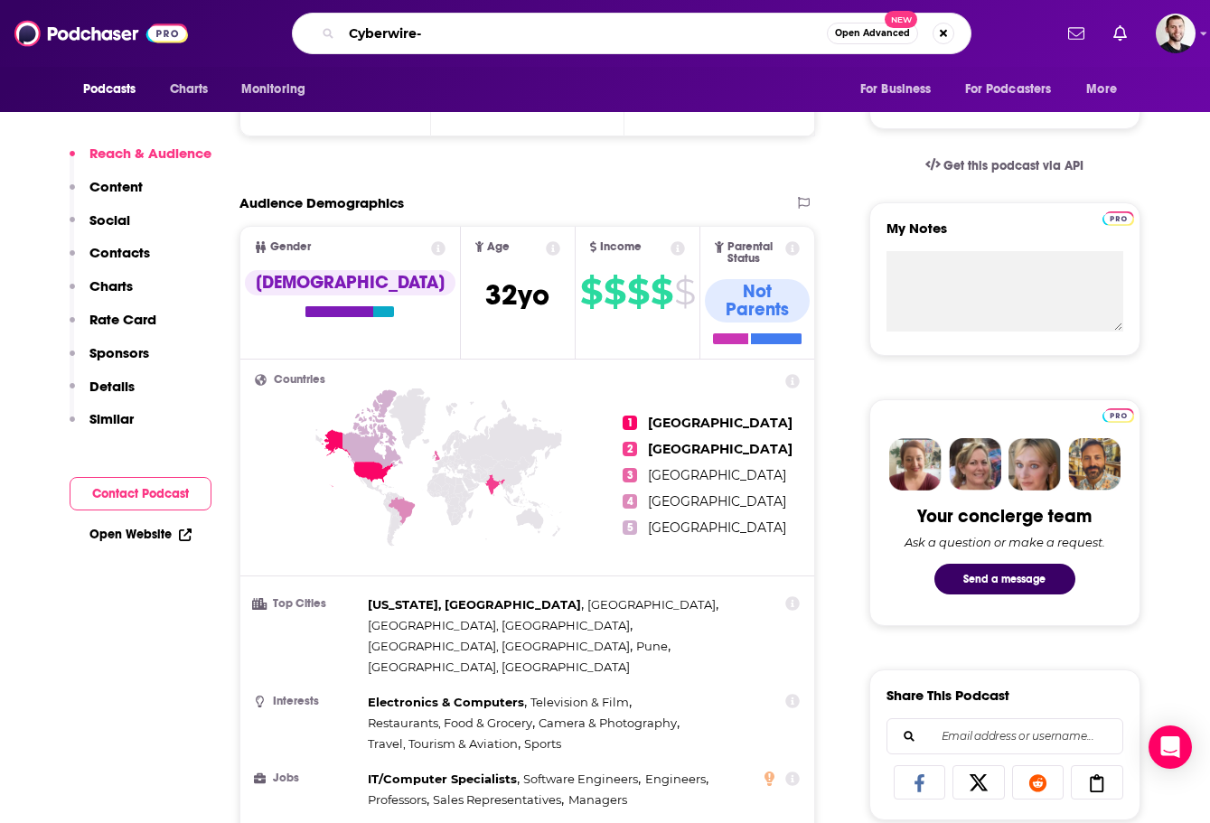
type input "Cyberwire-X"
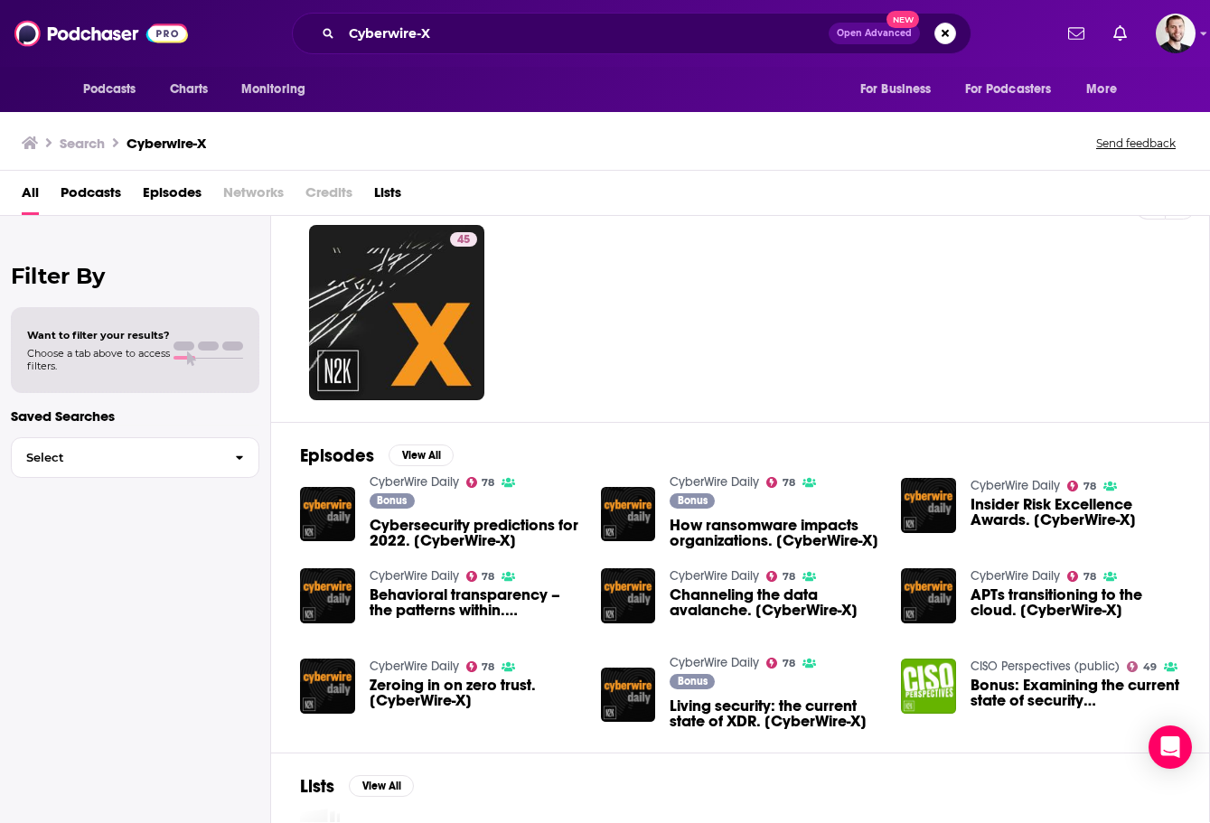
scroll to position [50, 0]
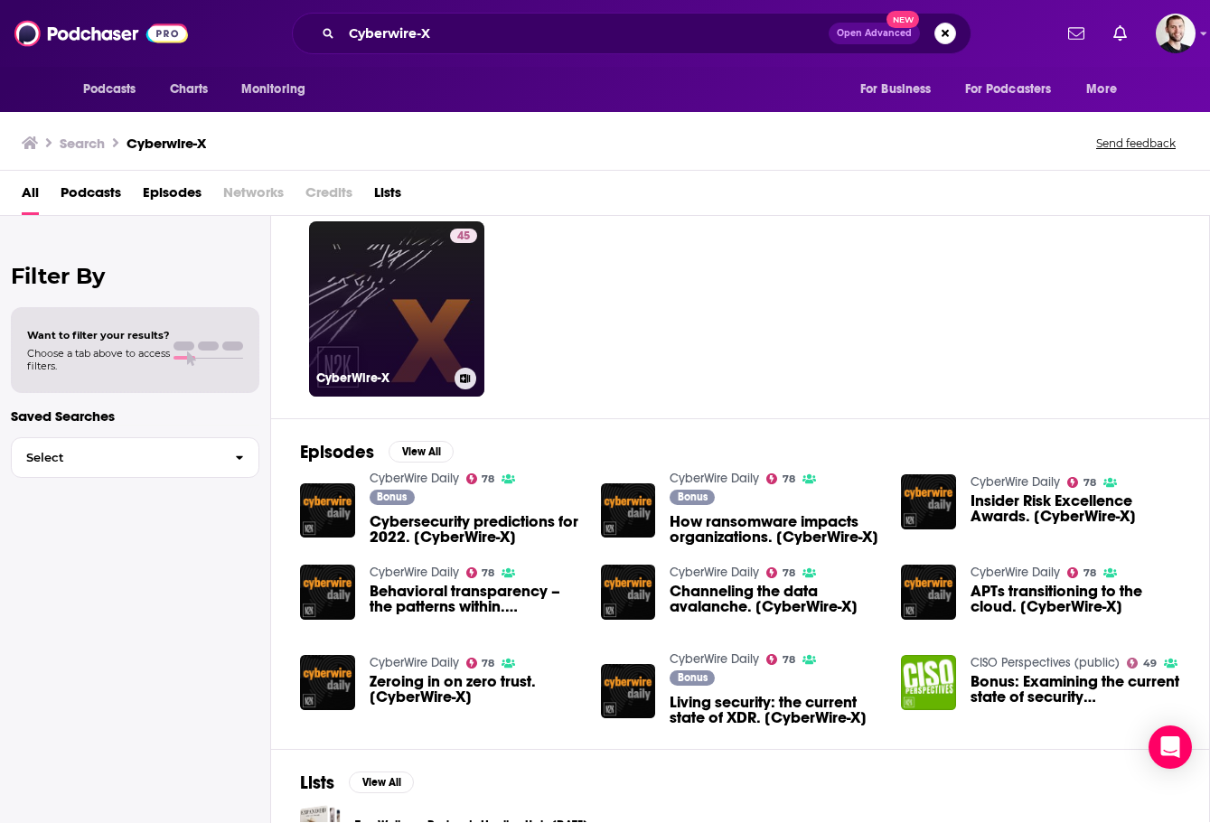
click at [348, 322] on link "45 CyberWire-X" at bounding box center [396, 308] width 175 height 175
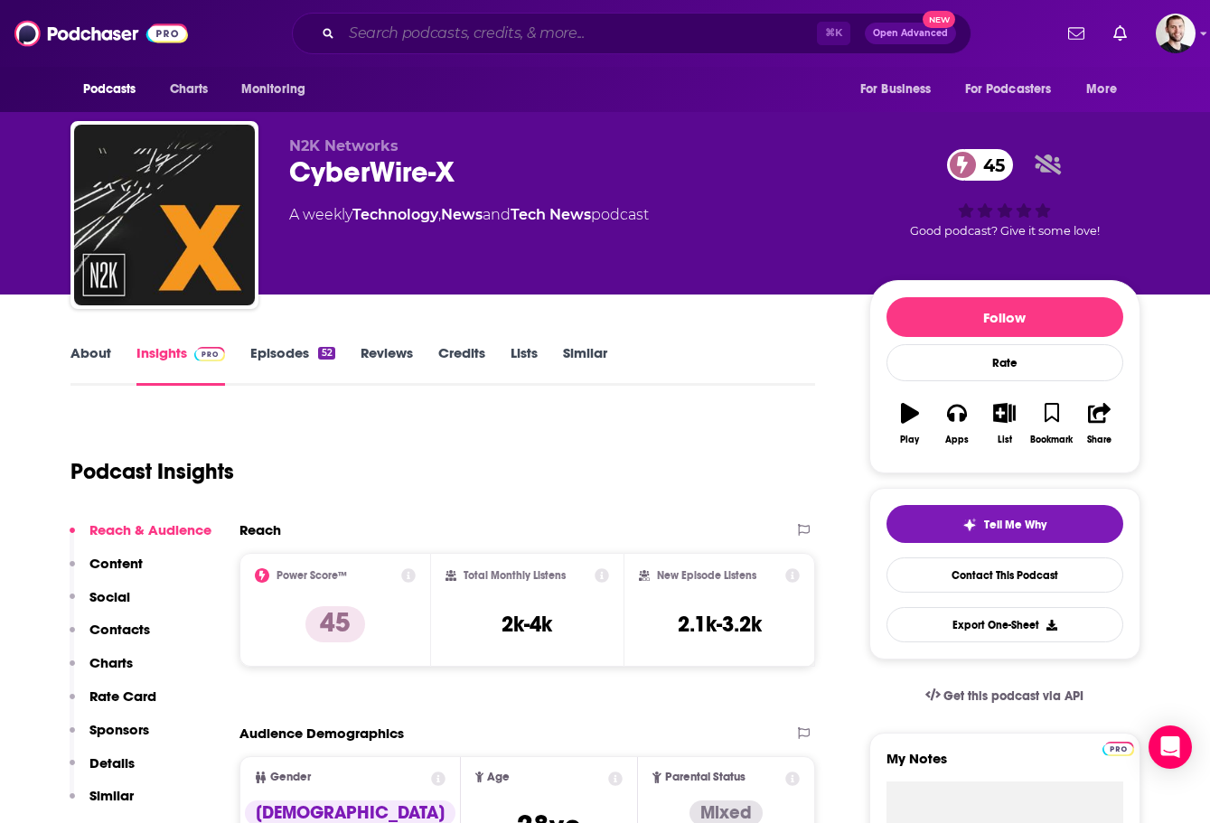
click at [385, 33] on input "Search podcasts, credits, & more..." at bounding box center [579, 33] width 475 height 29
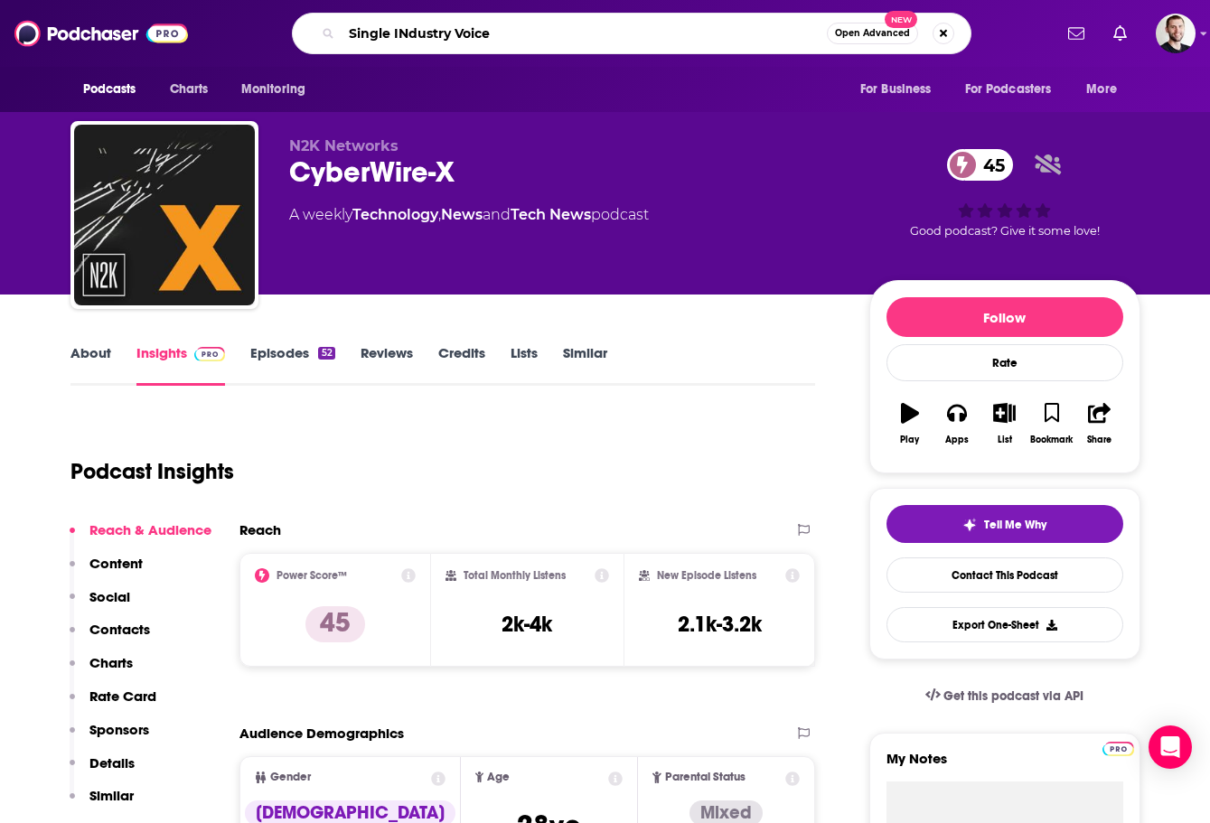
type input "Single INdustry Voices"
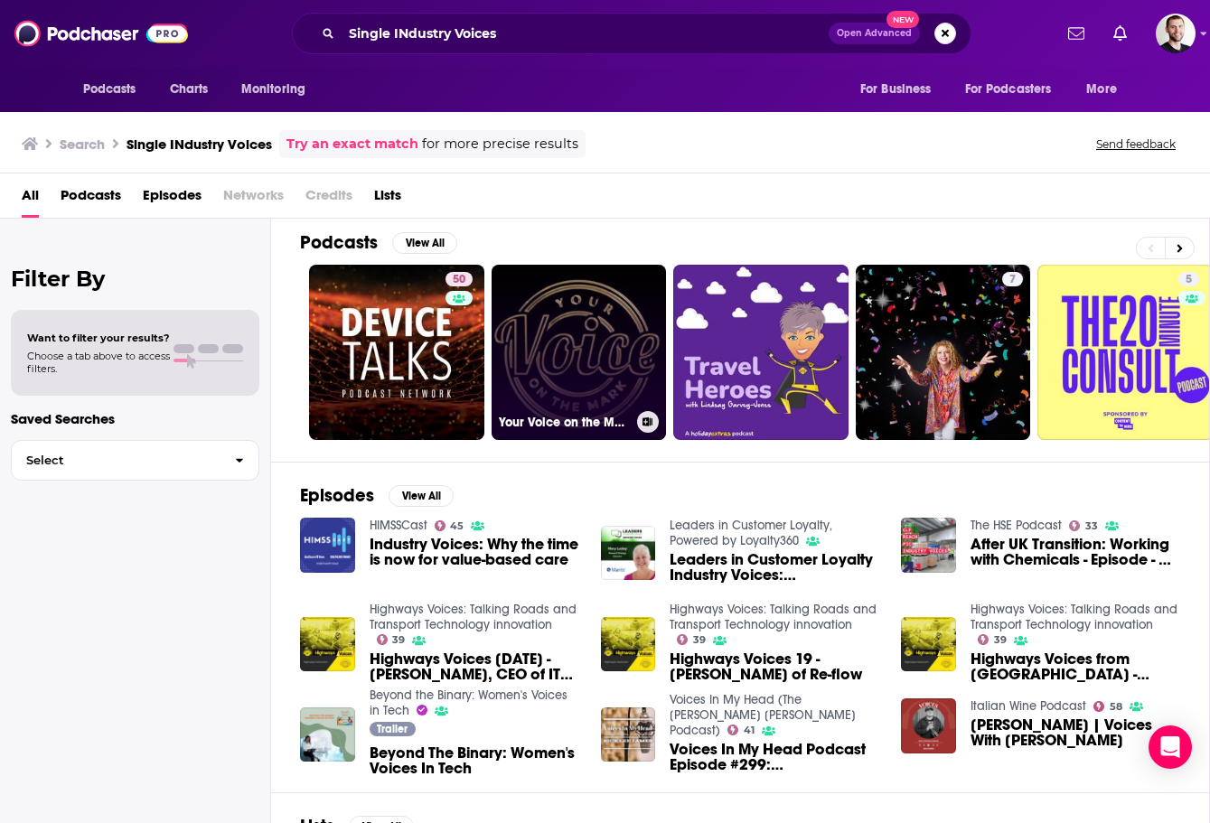
scroll to position [11, 0]
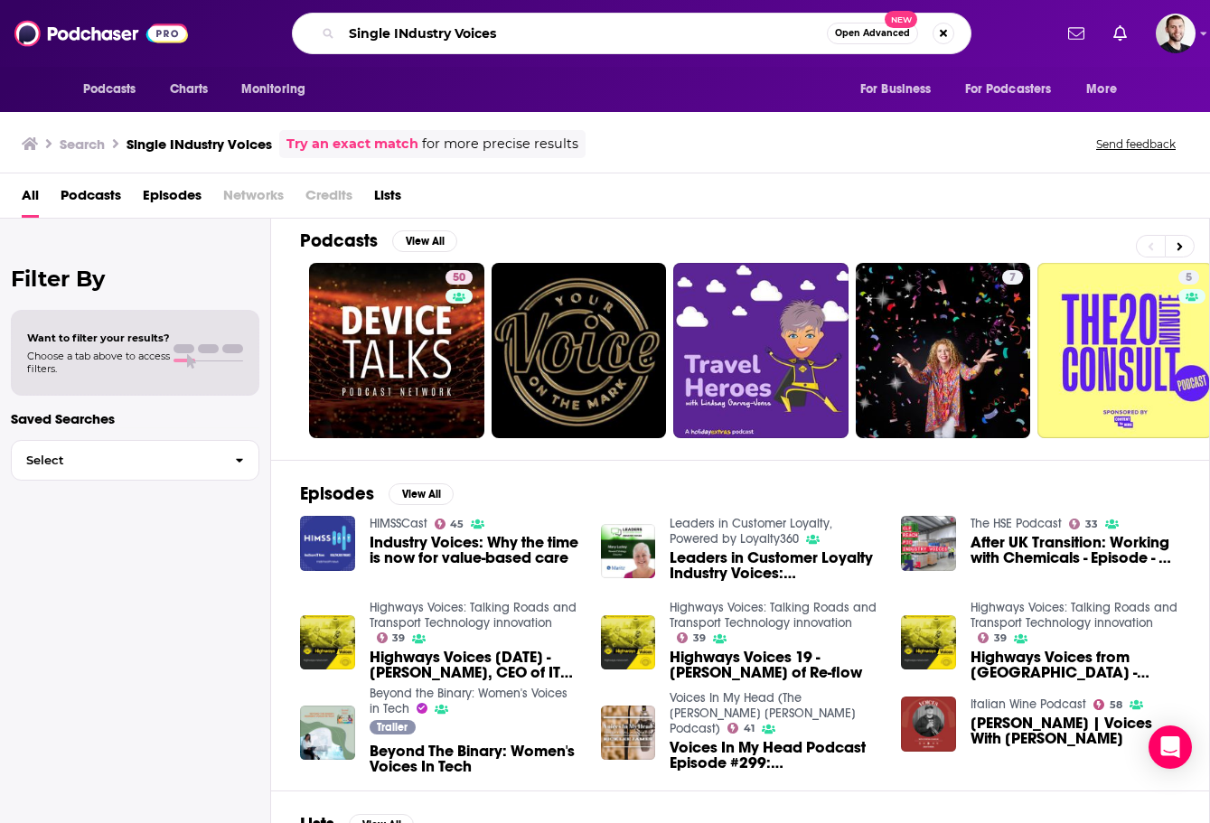
drag, startPoint x: 509, startPoint y: 37, endPoint x: 267, endPoint y: 36, distance: 242.1
click at [267, 36] on div "Single INdustry Voices Open Advanced New" at bounding box center [631, 34] width 840 height 42
type input "cyberwire daily"
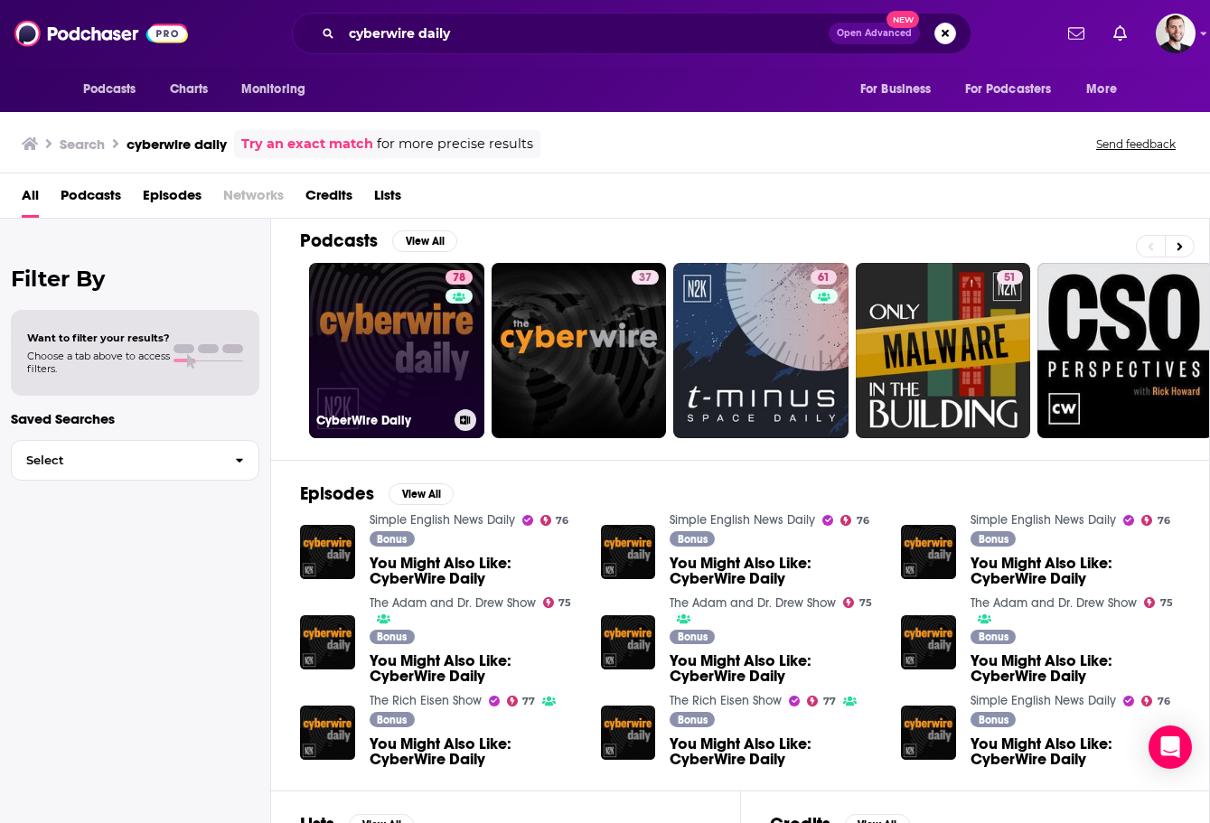
click at [410, 310] on link "78 CyberWire Daily" at bounding box center [396, 350] width 175 height 175
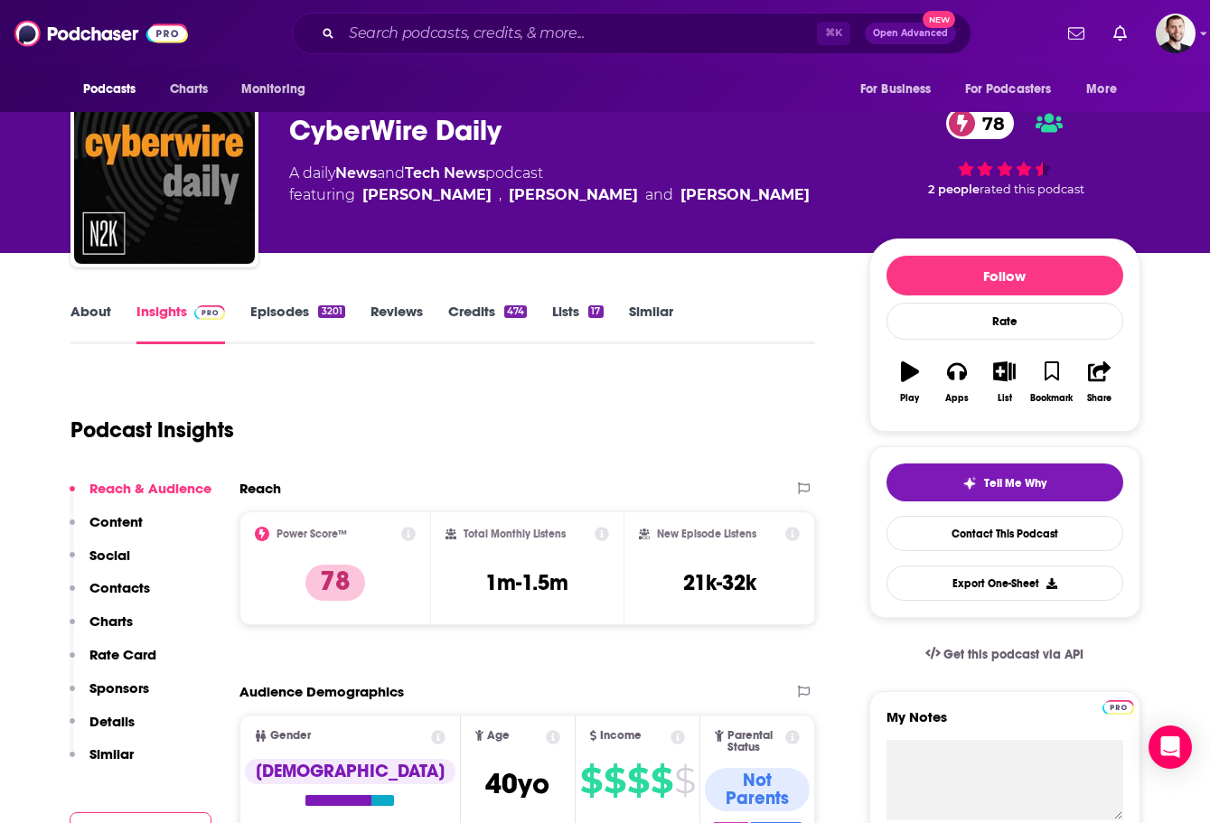
scroll to position [25, 0]
